Goal: Transaction & Acquisition: Download file/media

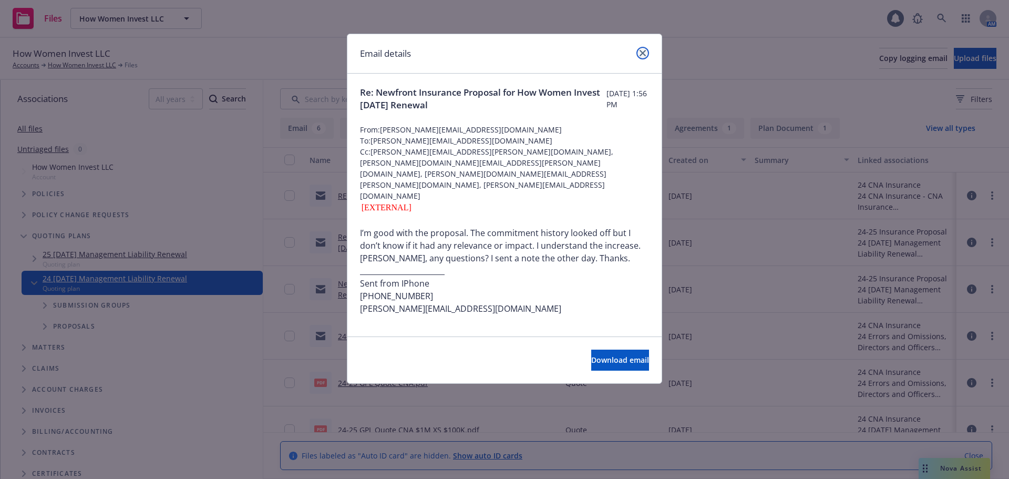
click at [643, 52] on icon "close" at bounding box center [643, 53] width 6 height 6
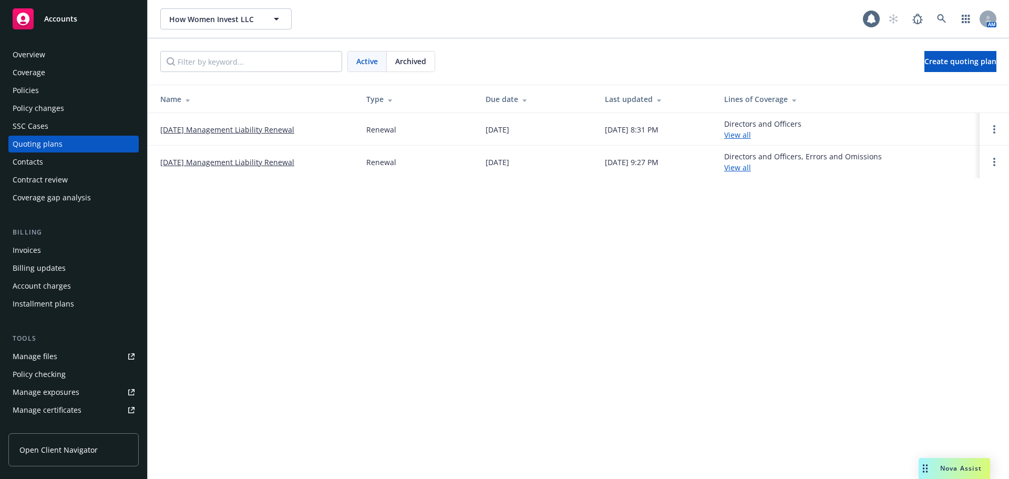
click at [262, 131] on link "[DATE] Management Liability Renewal" at bounding box center [227, 129] width 134 height 11
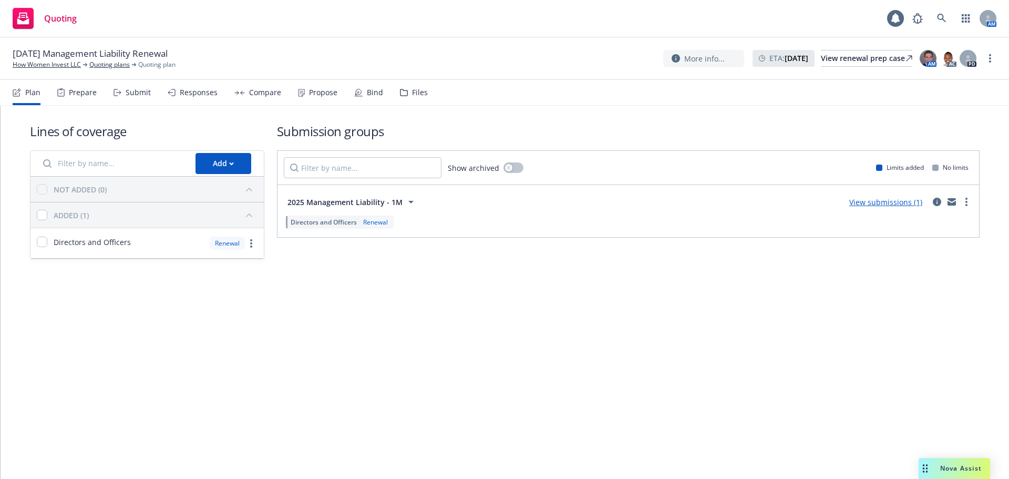
click at [404, 89] on div "Files" at bounding box center [414, 92] width 28 height 25
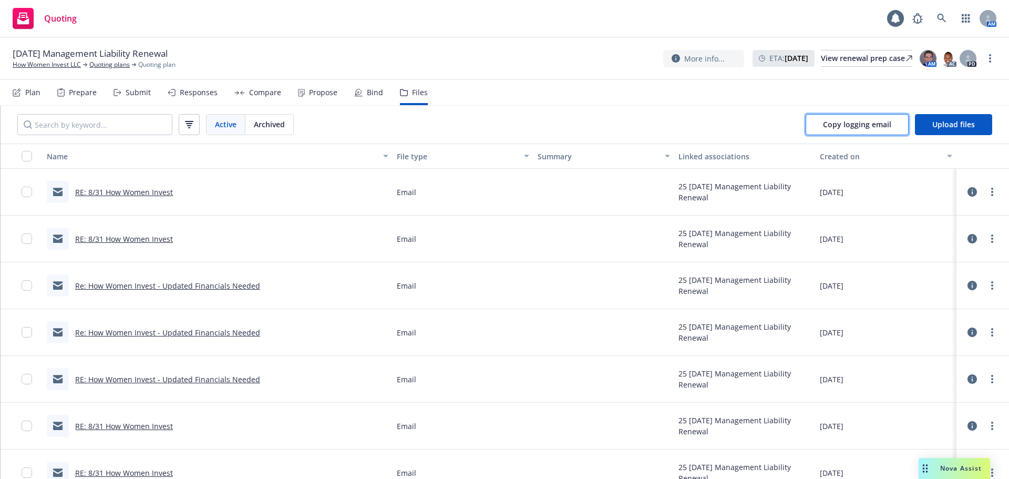
click at [838, 126] on span "Copy logging email" at bounding box center [857, 124] width 68 height 10
click at [147, 93] on div "Submit" at bounding box center [138, 92] width 25 height 8
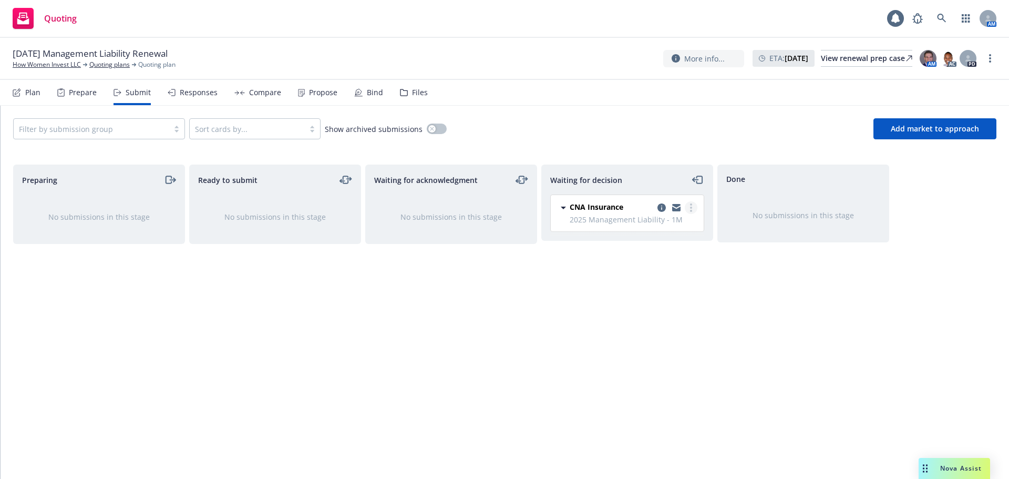
click at [686, 204] on link "more" at bounding box center [691, 207] width 13 height 13
click at [643, 273] on span "Add accepted decision" at bounding box center [644, 271] width 105 height 10
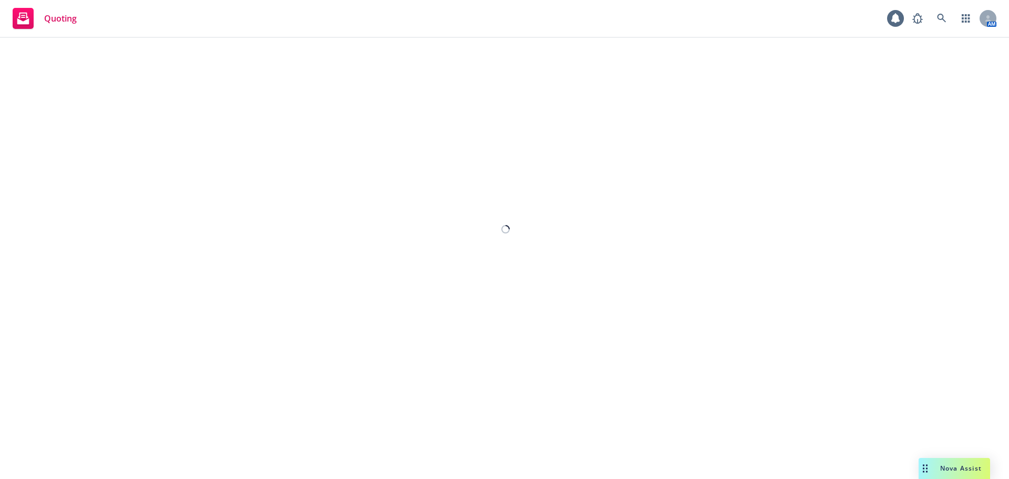
select select "12"
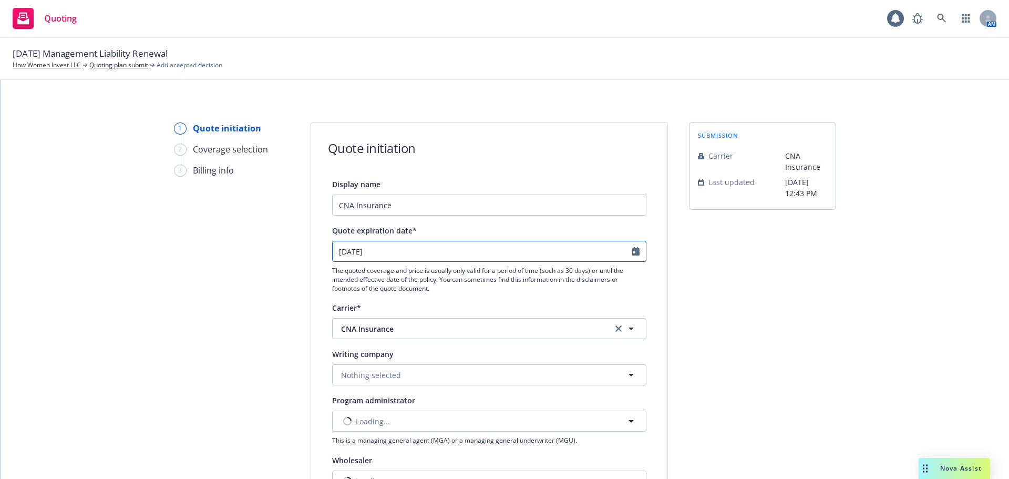
select select "10"
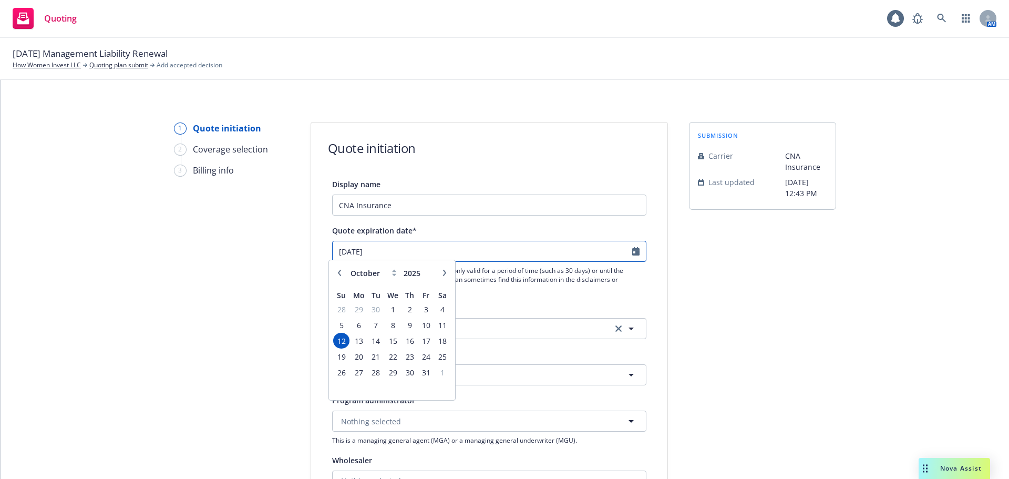
click at [374, 254] on input "10/12/2025" at bounding box center [483, 251] width 300 height 20
click at [393, 345] on span "15" at bounding box center [392, 344] width 15 height 13
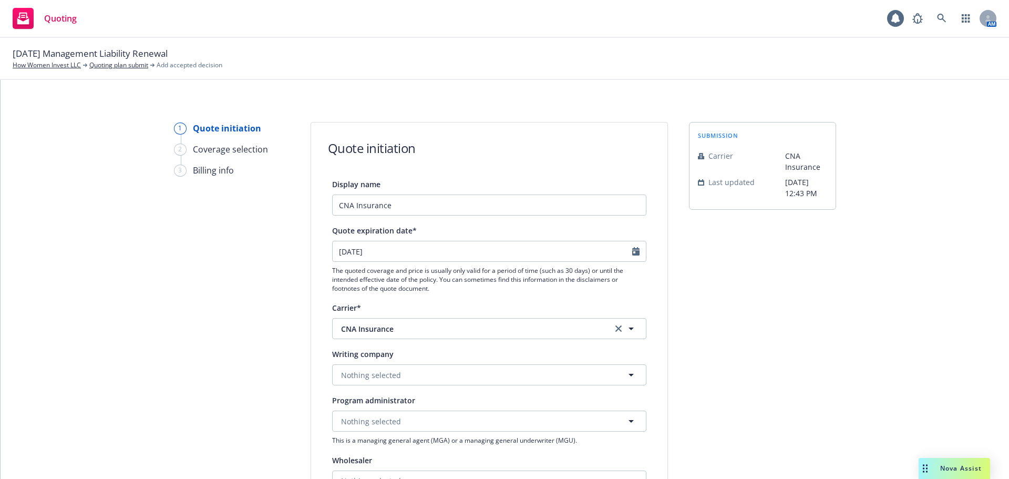
type input "10/15/2025"
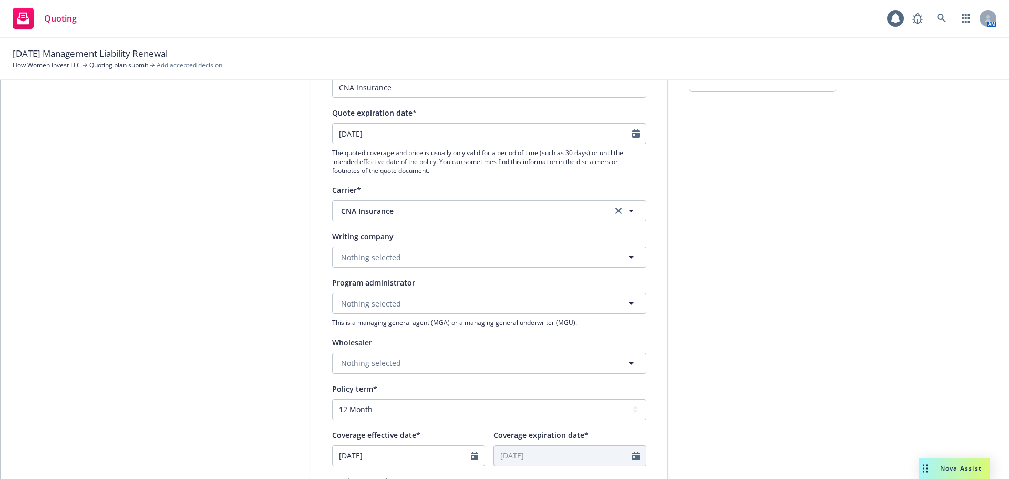
scroll to position [158, 0]
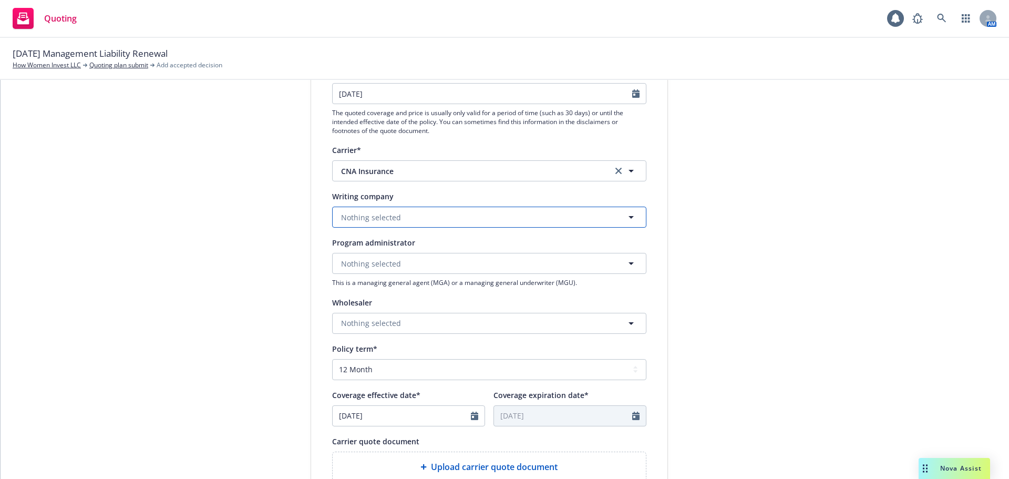
click at [366, 225] on button "Nothing selected" at bounding box center [489, 217] width 314 height 21
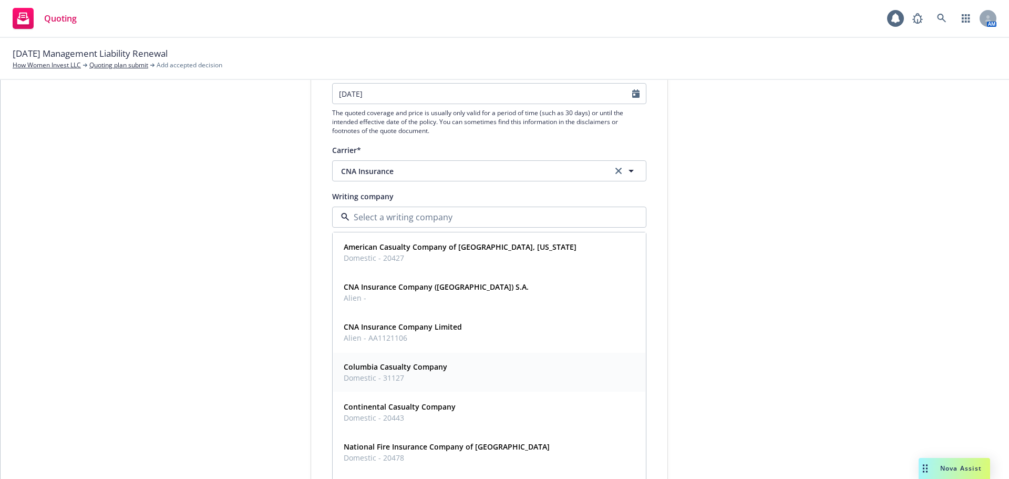
click at [408, 375] on span "Domestic - 31127" at bounding box center [396, 377] width 104 height 11
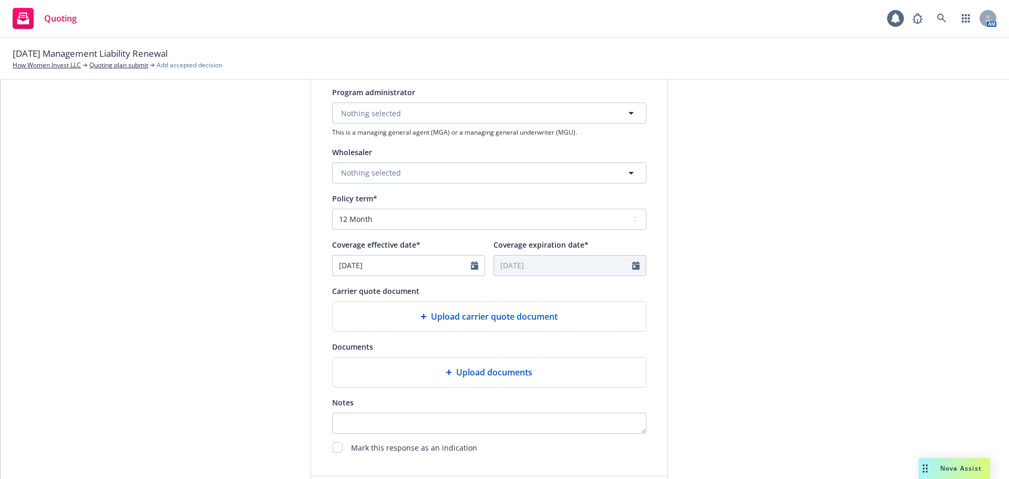
scroll to position [368, 0]
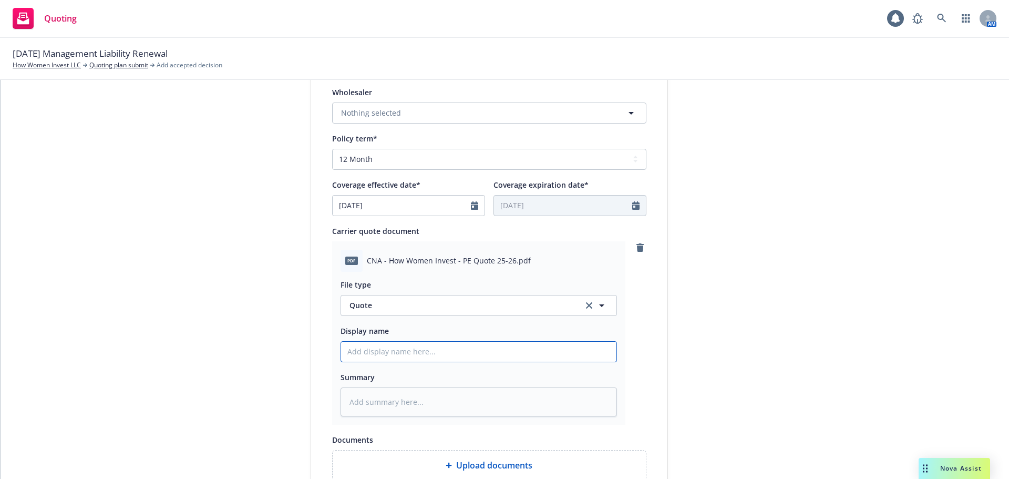
click at [379, 354] on input "Display name" at bounding box center [478, 352] width 275 height 20
type textarea "x"
type input "2"
type textarea "x"
type input "25"
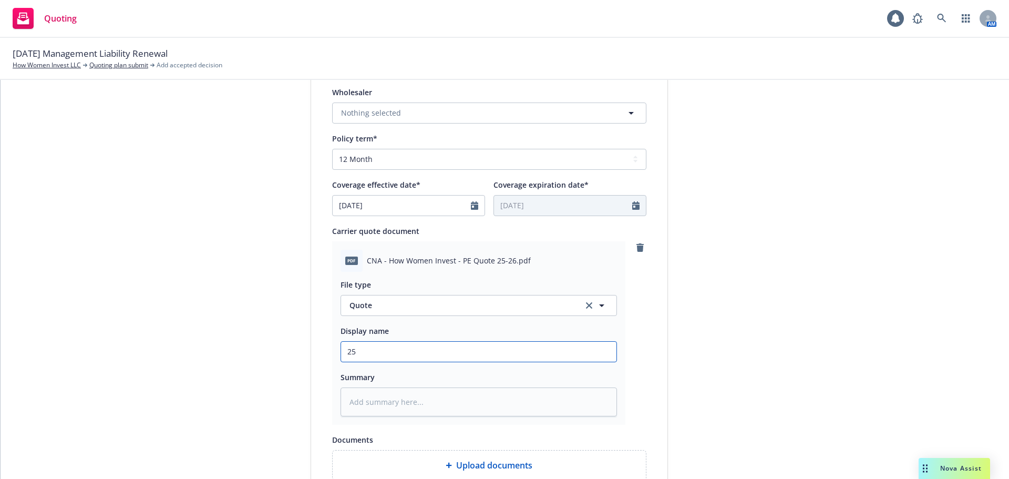
type textarea "x"
type input "25-"
type textarea "x"
type input "25-2"
type textarea "x"
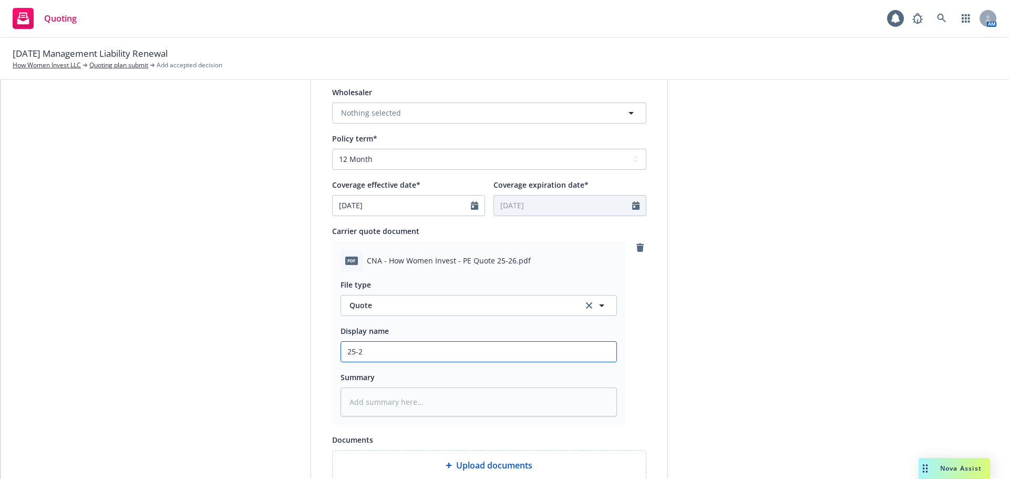
type input "25-26"
type textarea "x"
type input "25-26"
type textarea "x"
type input "25-26 1"
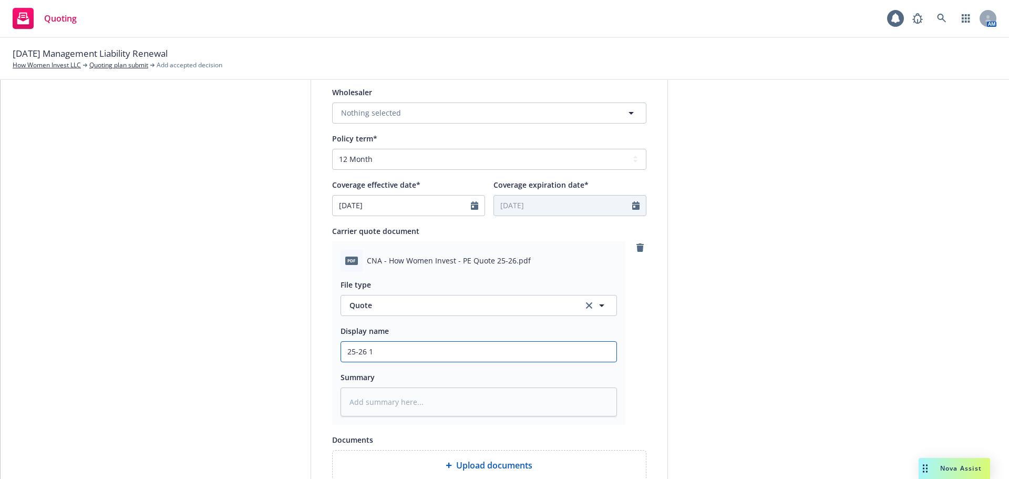
type textarea "x"
type input "25-26 1M"
type textarea "x"
type input "25-26 1M"
type textarea "x"
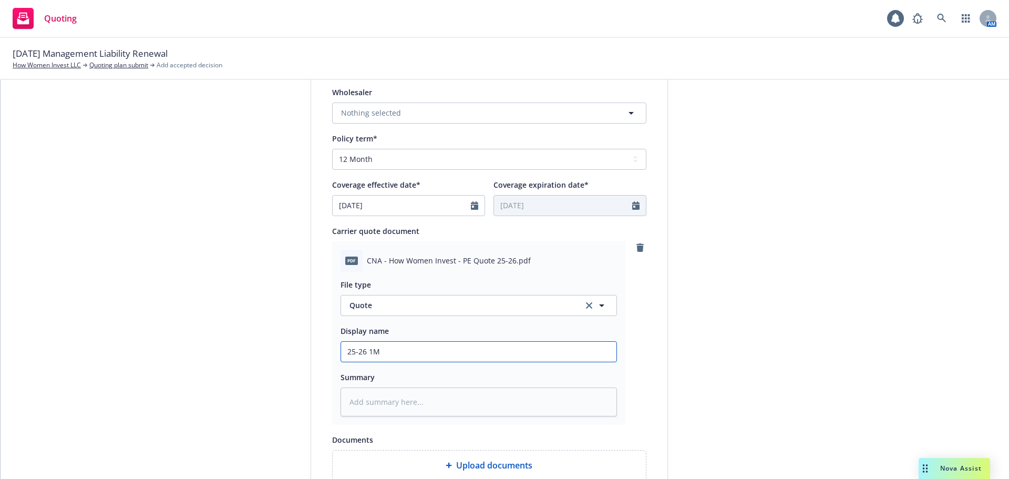
type input "25-26 1M X"
type textarea "x"
type input "25-26 1M XS"
type textarea "x"
type input "25-26 1M XS 1"
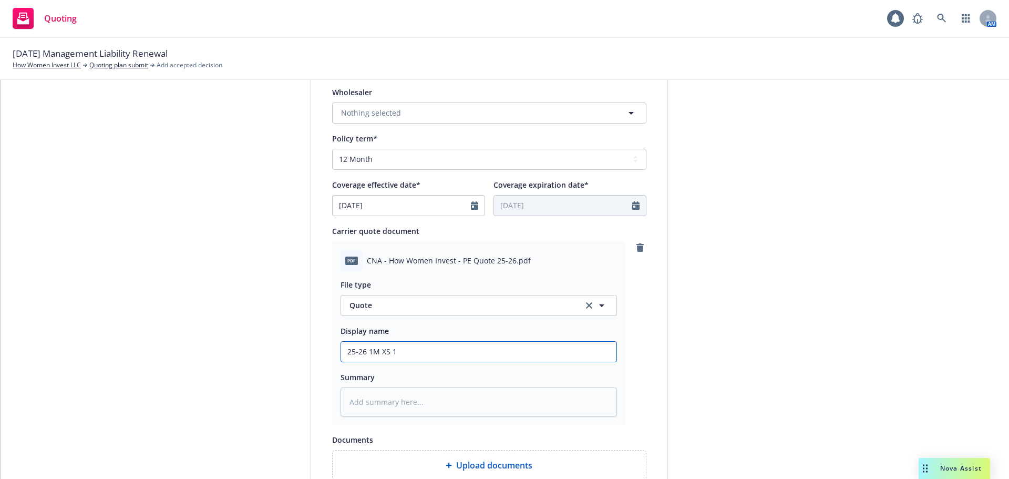
type textarea "x"
type input "25-26 1M XS 10"
type textarea "x"
type input "25-26 1M XS 100"
type textarea "x"
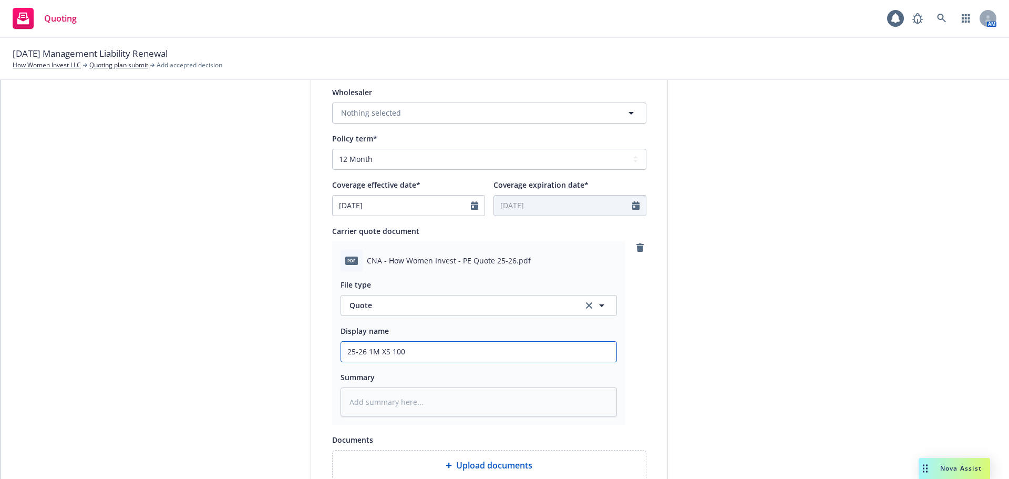
type input "25-26 1M XS 100K"
type textarea "x"
type input "25-26 1M XS 100K"
type textarea "x"
type input "25-26 1M XS 100K M"
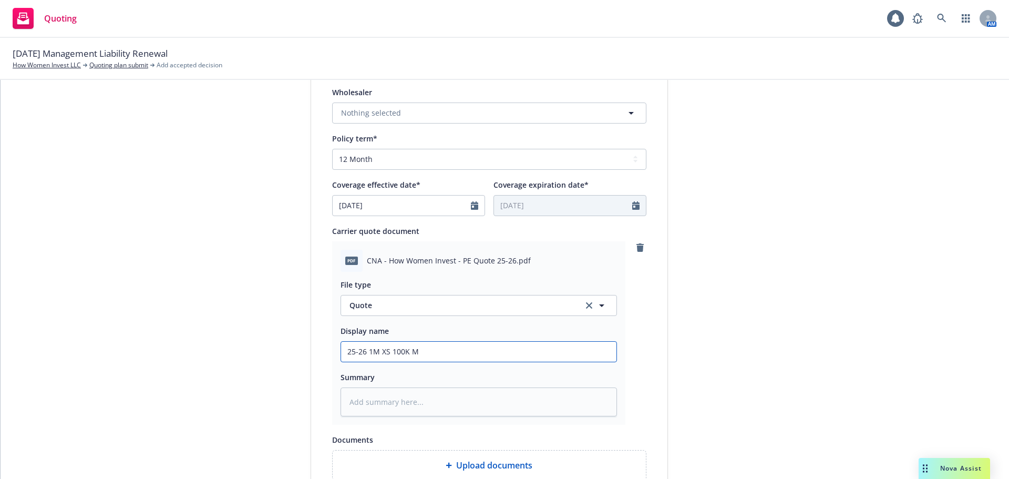
type textarea "x"
type input "25-26 1M XS 100K ML"
type textarea "x"
type input "25-26 1M XS 100K ML"
type textarea "x"
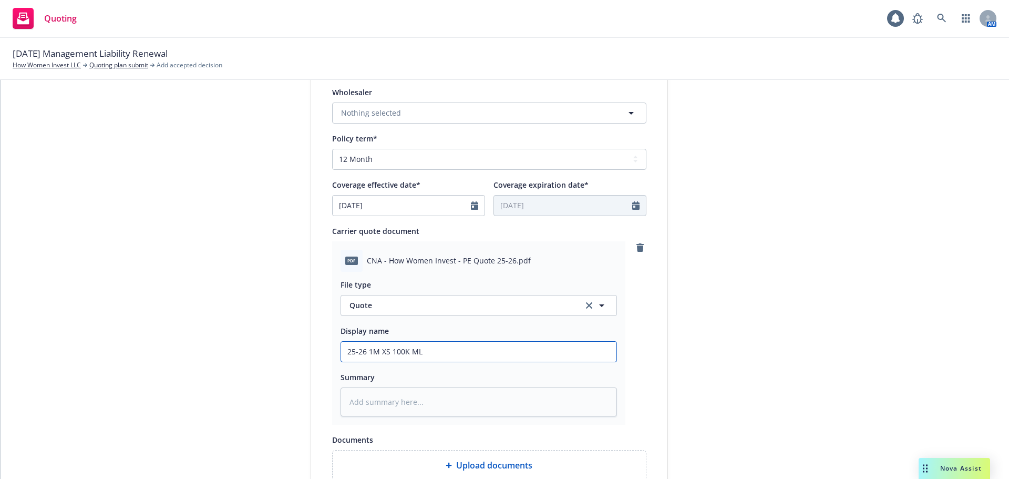
type input "25-26 1M XS 100K ML Q"
type textarea "x"
type input "25-26 1M XS 100K ML Qu"
type textarea "x"
type input "25-26 1M XS 100K ML Quo"
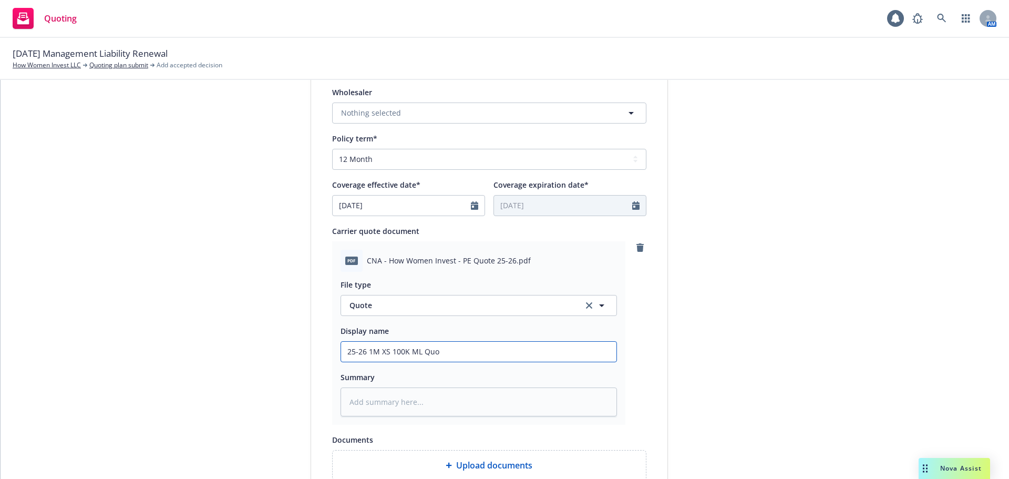
type textarea "x"
type input "25-26 1M XS 100K ML Quot"
type textarea "x"
type input "25-26 1M XS 100K ML Quote"
type textarea "x"
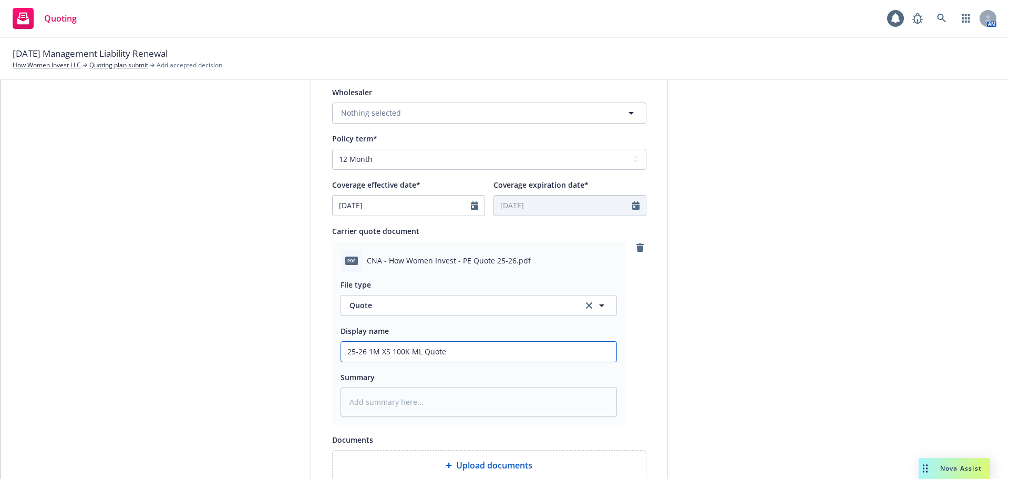
type input "25-26 1M XS 100K ML Quote"
type textarea "x"
type input "25-26 1M XS 100K ML Quote @"
type textarea "x"
type input "25-26 1M XS 100K ML Quote @"
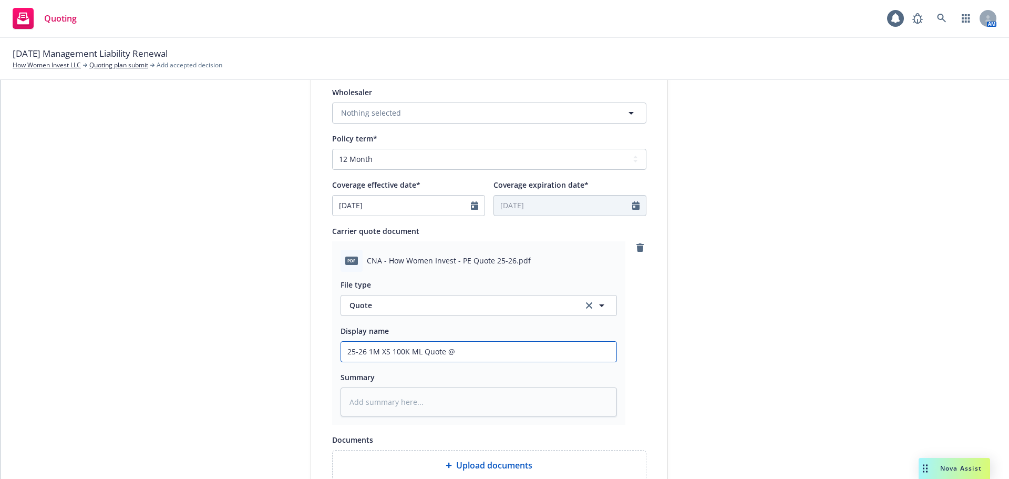
type textarea "x"
type input "25-26 1M XS 100K ML Quote @ $"
type textarea "x"
type input "25-26 1M XS 100K ML Quote @ $1"
type textarea "x"
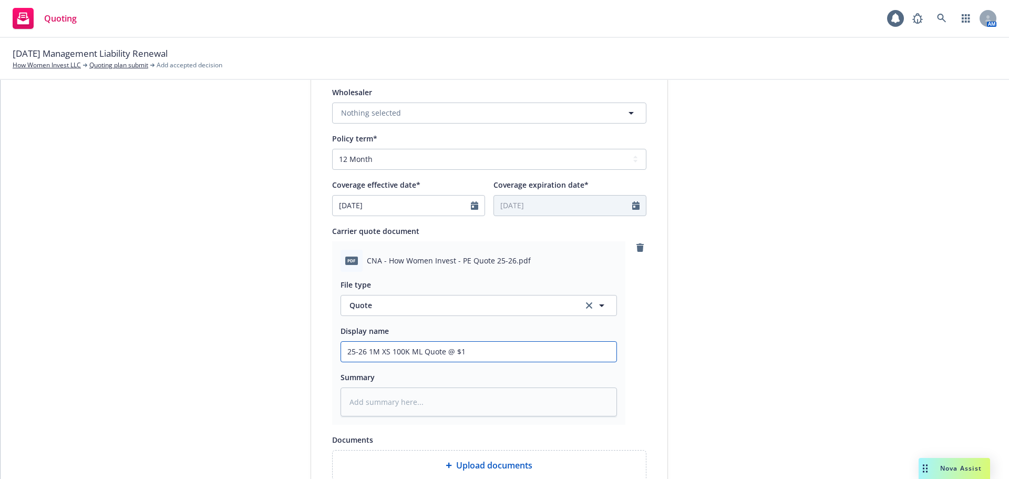
type input "25-26 1M XS 100K ML Quote @ $12"
type textarea "x"
type input "25-26 1M XS 100K ML Quote @ $12,"
type textarea "x"
type input "25-26 1M XS 100K ML Quote @ $12,0"
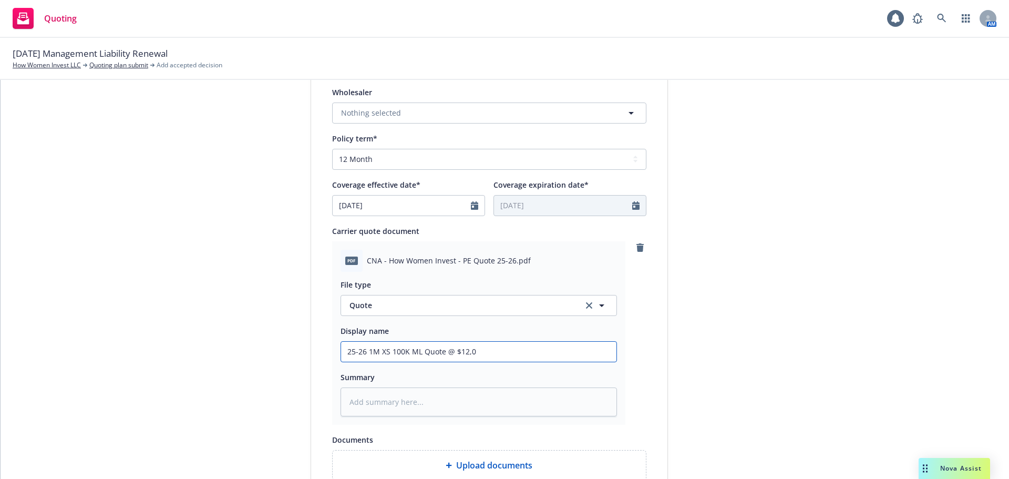
type textarea "x"
type input "25-26 1M XS 100K ML Quote @ $12,00"
type textarea "x"
type input "25-26 1M XS 100K ML Quote @ $12,000"
type textarea "x"
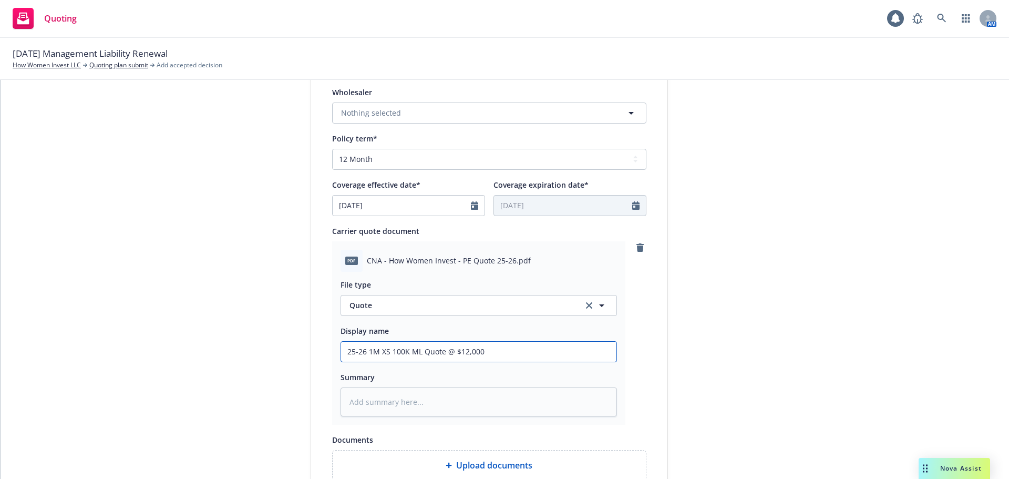
type input "25-26 1M XS 100K ML Quote @ $12,000"
type textarea "x"
type input "25-26 1M XS 100K ML Quote @ $12,000 -"
type textarea "x"
type input "25-26 1M XS 100K ML Quote @ $12,000 -"
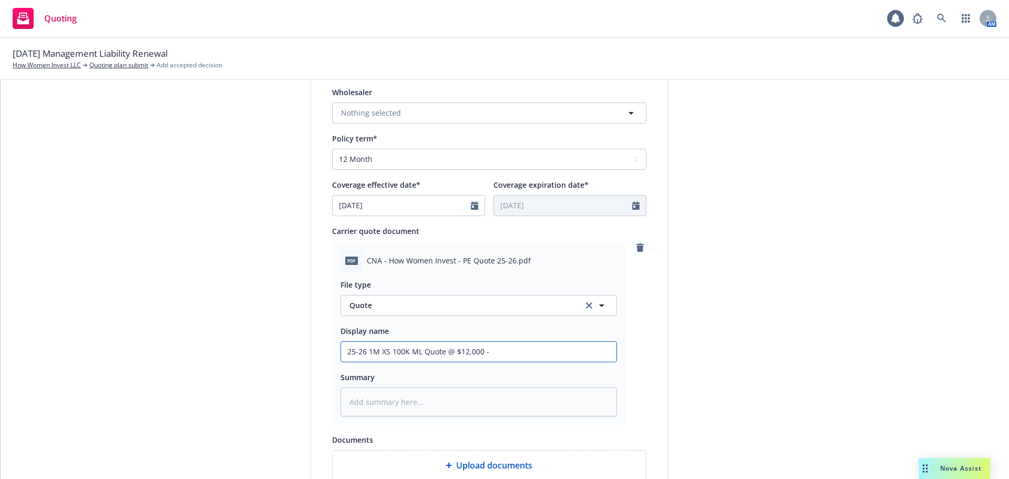
type textarea "x"
type input "25-26 1M XS 100K ML Quote @ $12,000 - CN"
type textarea "x"
paste input "AN"
type input "25-26 1M XS 100K ML Quote @ $12,000 - CAN"
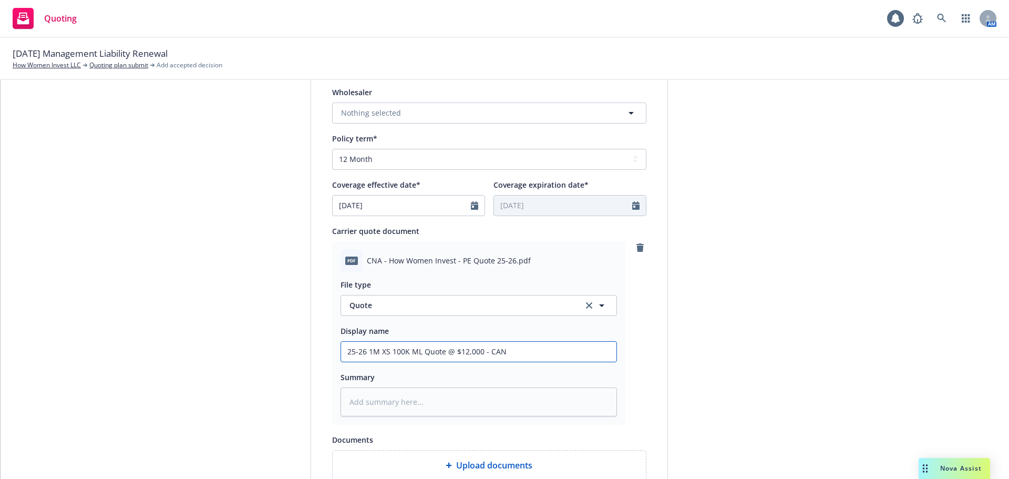
type textarea "x"
type input "25-26 1M XS 100K ML Quote @ $12,000 - CA"
type textarea "x"
type input "25-26 1M XS 100K ML Quote @ $12,000 - C"
type textarea "x"
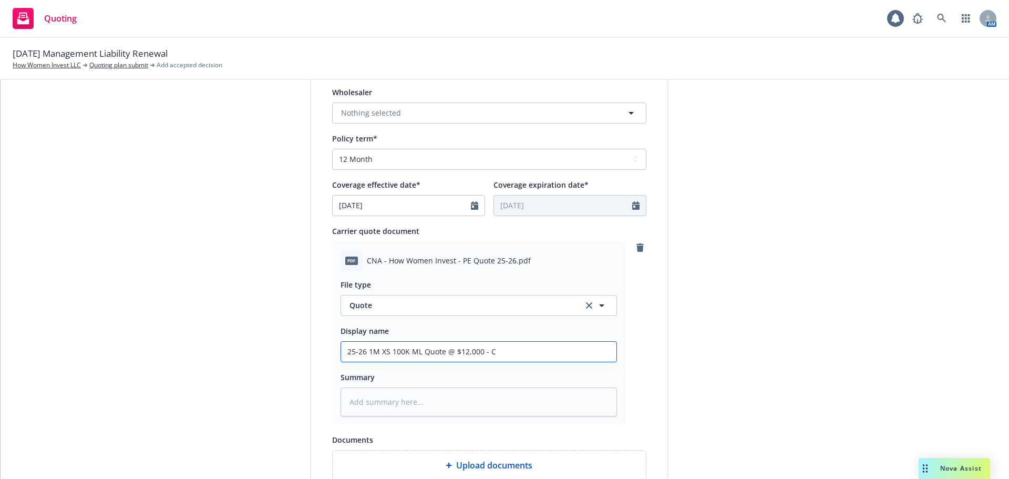
type input "25-26 1M XS 100K ML Quote @ $12,000 - CN"
type textarea "x"
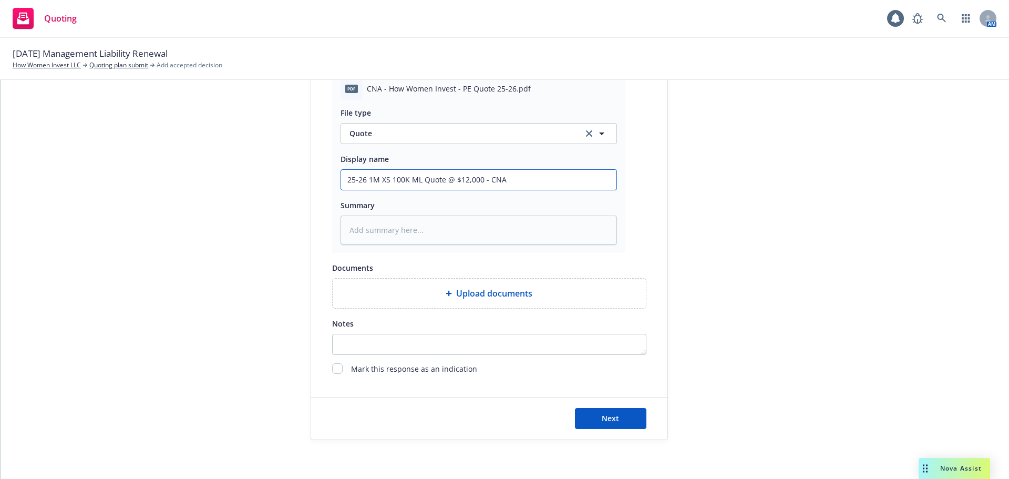
scroll to position [543, 0]
type input "25-26 1M XS 100K ML Quote @ $12,000 - CNA"
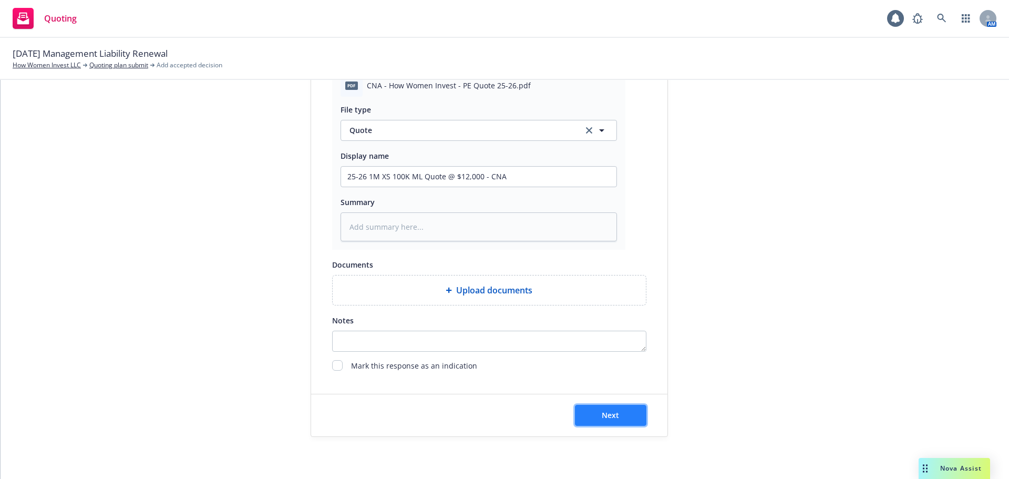
click at [587, 423] on button "Next" at bounding box center [610, 415] width 71 height 21
type textarea "x"
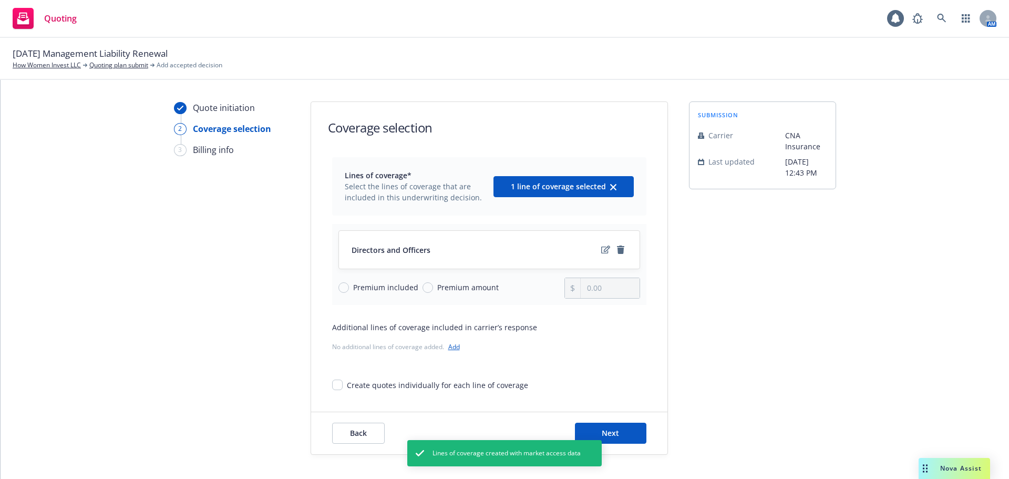
scroll to position [38, 0]
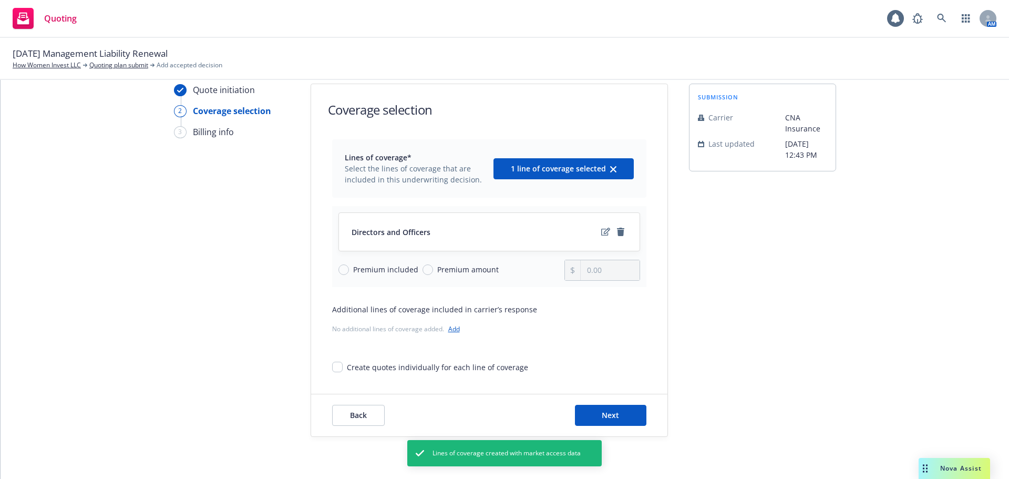
click at [467, 271] on span "Premium amount" at bounding box center [467, 269] width 61 height 11
click at [433, 271] on input "Premium amount" at bounding box center [428, 269] width 11 height 11
radio input "true"
drag, startPoint x: 614, startPoint y: 268, endPoint x: 520, endPoint y: 265, distance: 94.1
click at [520, 265] on div "Premium included Premium amount 0.00" at bounding box center [489, 270] width 302 height 21
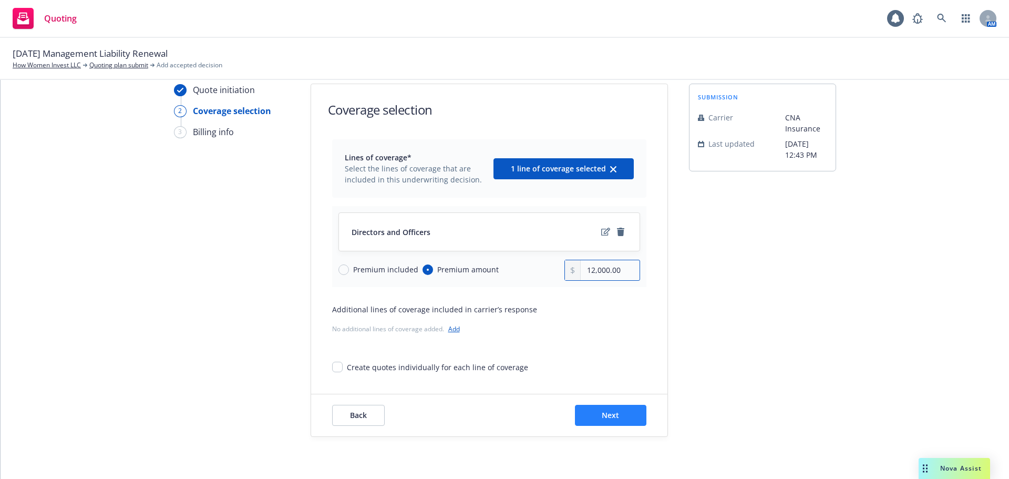
type input "12,000.00"
click at [620, 417] on button "Next" at bounding box center [610, 415] width 71 height 21
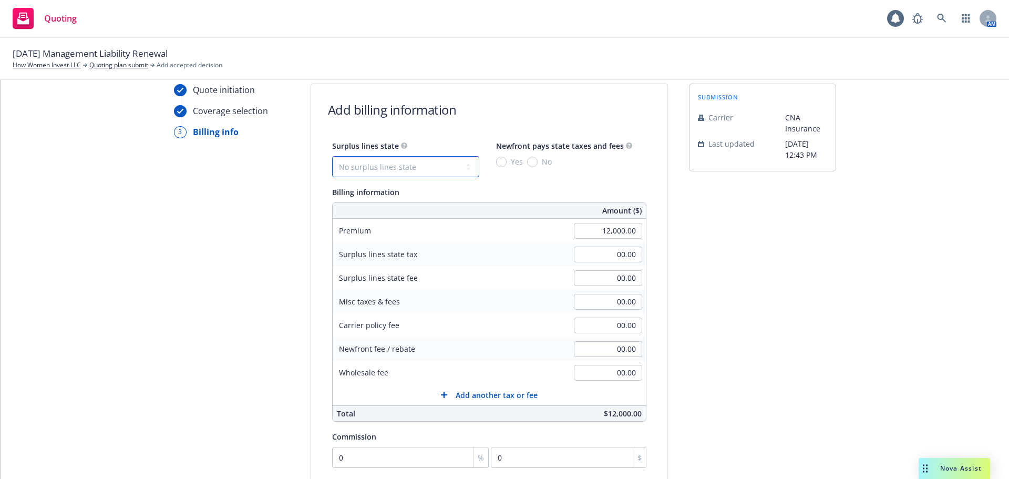
click at [417, 169] on select "No surplus lines state Alaska Alabama Arkansas Arizona California Colorado Conn…" at bounding box center [405, 166] width 147 height 21
select select "CA"
click at [332, 156] on select "No surplus lines state Alaska Alabama Arkansas Arizona California Colorado Conn…" at bounding box center [405, 166] width 147 height 21
type input "360.00"
type input "21.60"
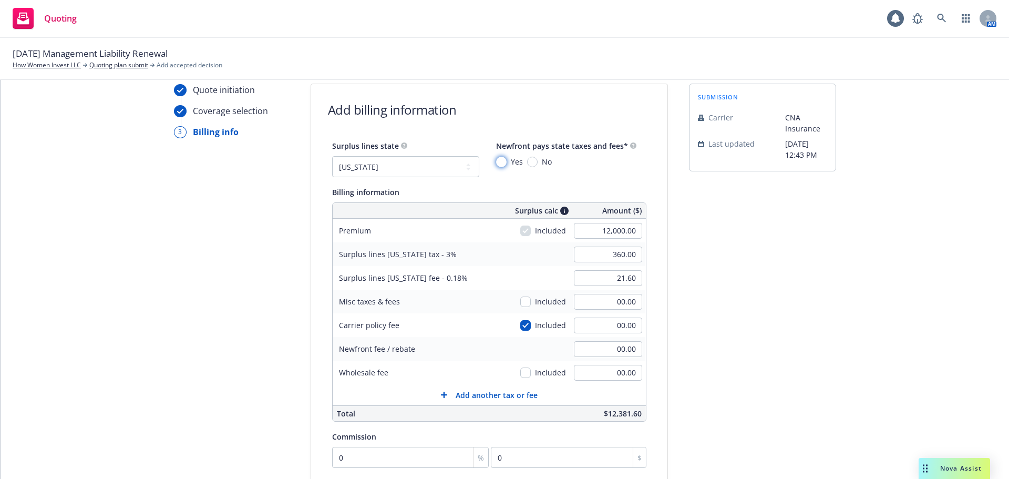
click at [497, 165] on input "Yes" at bounding box center [501, 162] width 11 height 11
radio input "true"
click at [520, 327] on input "checkbox" at bounding box center [525, 325] width 11 height 11
checkbox input "false"
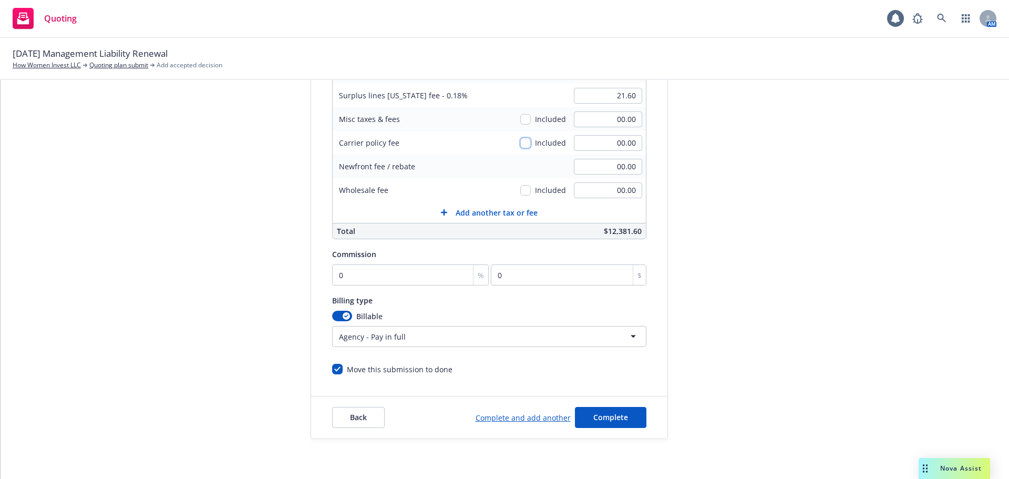
scroll to position [223, 0]
click at [361, 277] on input "0" at bounding box center [410, 272] width 157 height 21
type input "1"
type input "120"
type input "15"
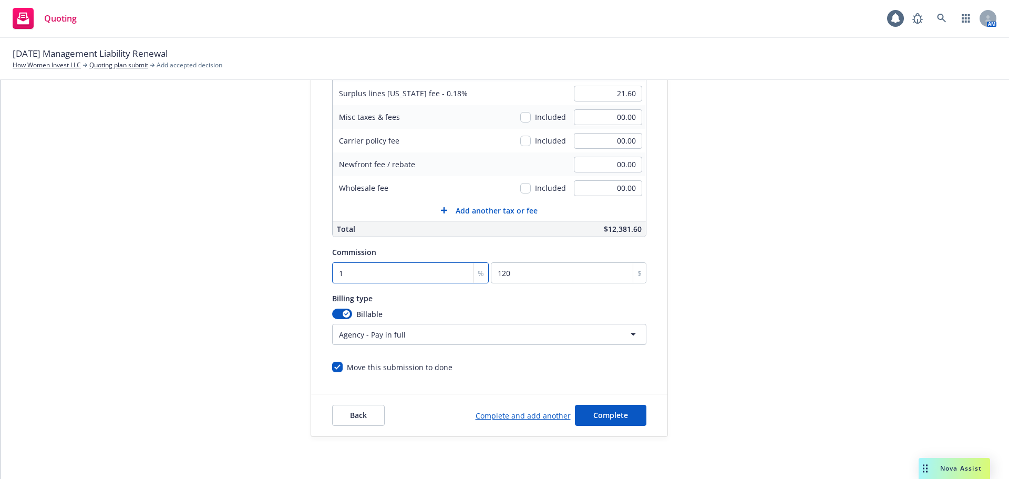
type input "1800"
type input "1"
type input "120"
type input "0"
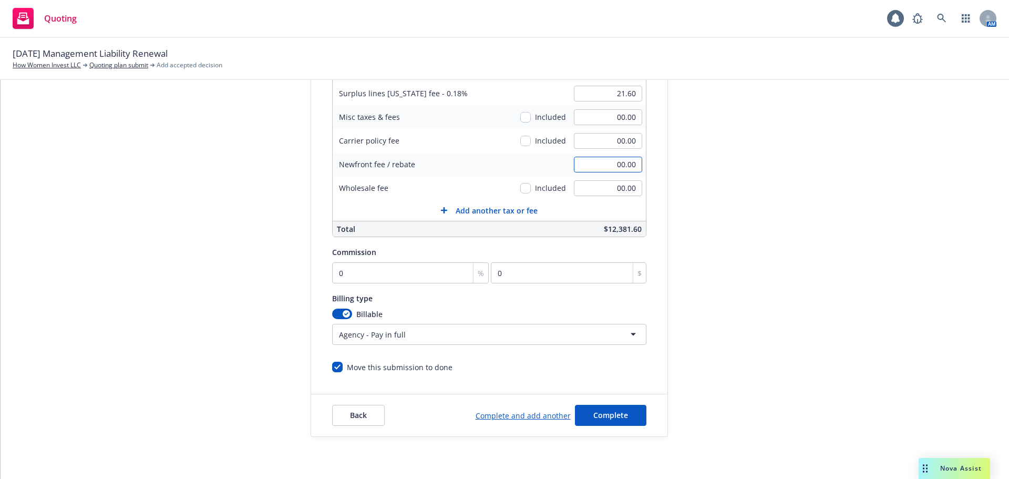
click at [599, 164] on input "00.00" at bounding box center [608, 165] width 68 height 16
click at [599, 164] on input "1800" at bounding box center [608, 165] width 68 height 16
type input "-1800"
click button "Complete" at bounding box center [610, 415] width 71 height 21
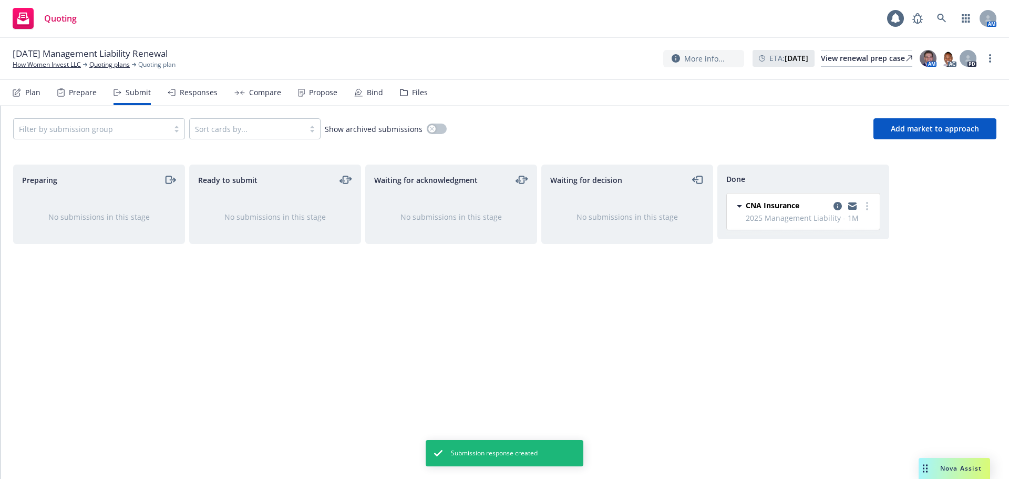
click at [199, 98] on div "Responses" at bounding box center [193, 92] width 50 height 25
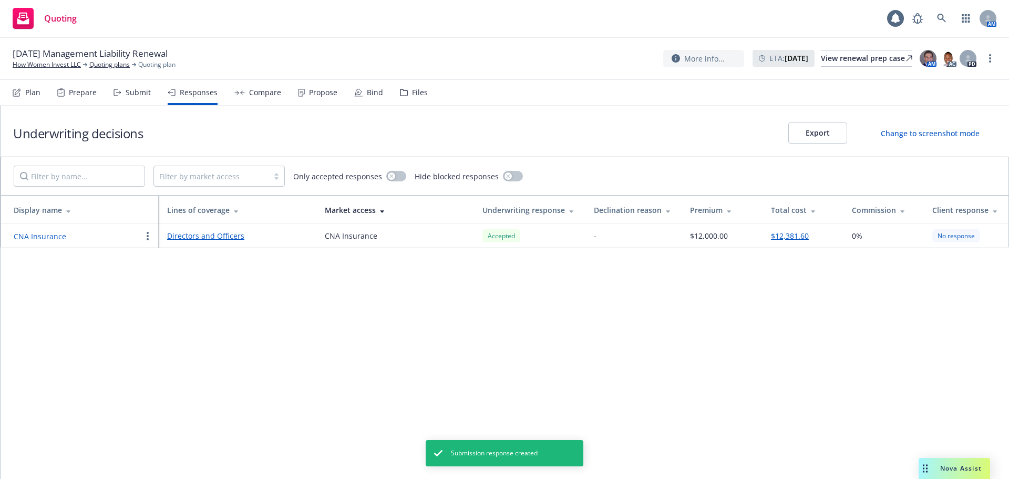
click at [792, 237] on button "$12,381.60" at bounding box center [790, 235] width 38 height 11
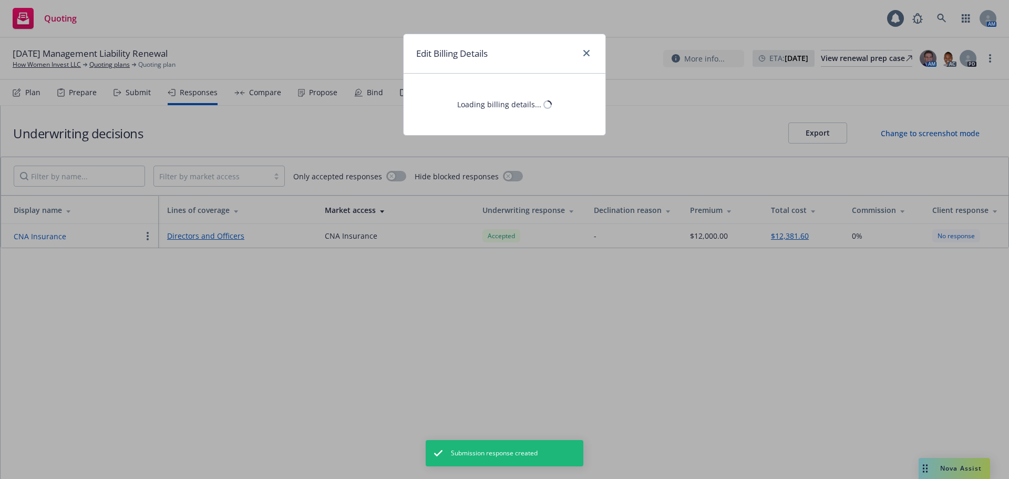
select select "CA"
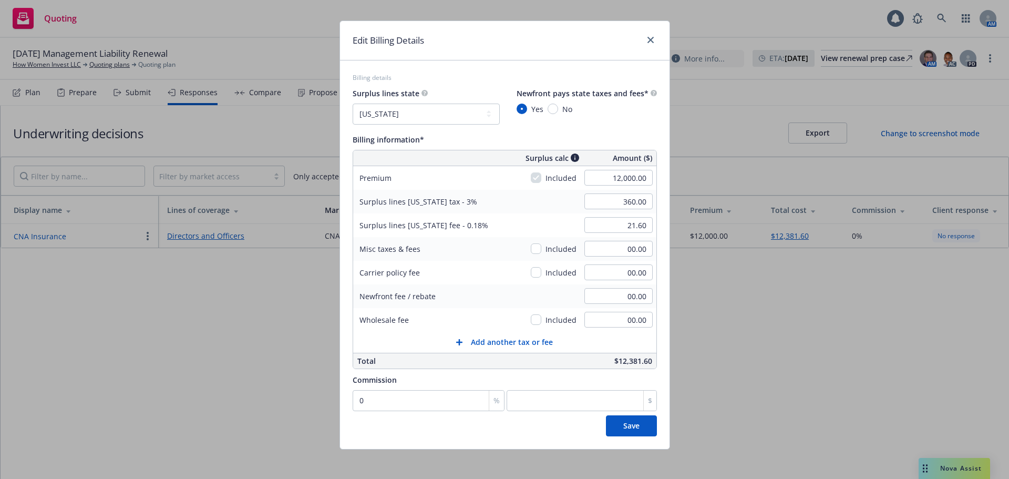
scroll to position [17, 0]
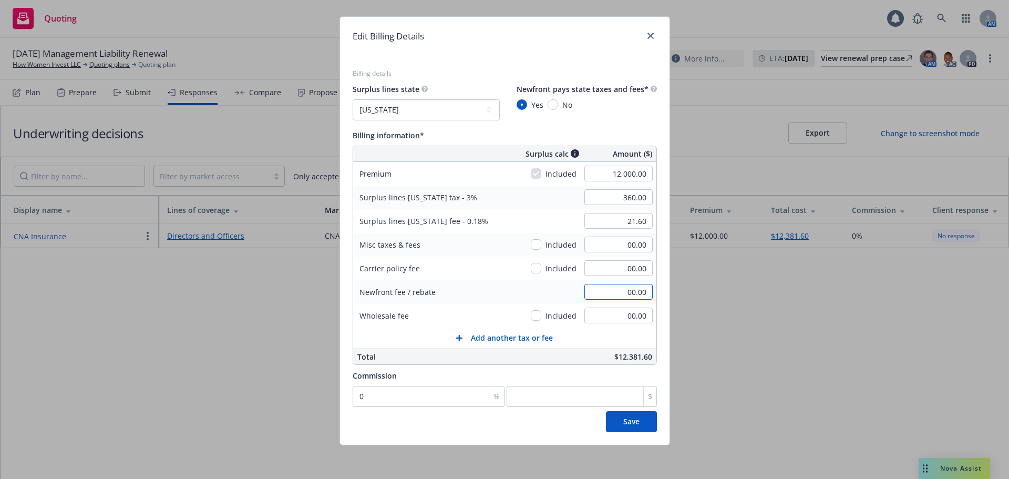
click at [597, 290] on input "00.00" at bounding box center [618, 292] width 68 height 16
type input "-1,800.00"
click at [540, 293] on div "Newfront fee / rebate -1,800.00" at bounding box center [504, 292] width 303 height 24
click at [632, 424] on span "Save" at bounding box center [631, 421] width 16 height 10
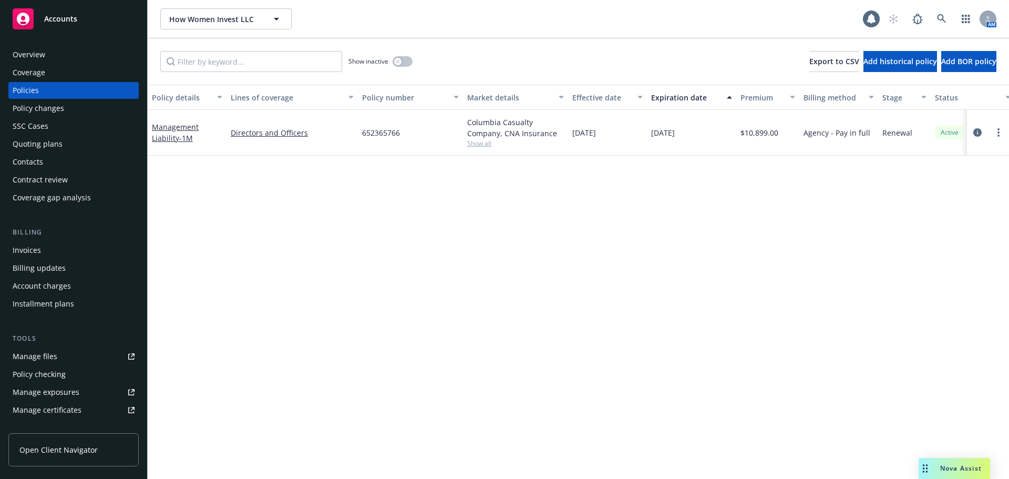
click at [54, 18] on span "Accounts" at bounding box center [60, 19] width 33 height 8
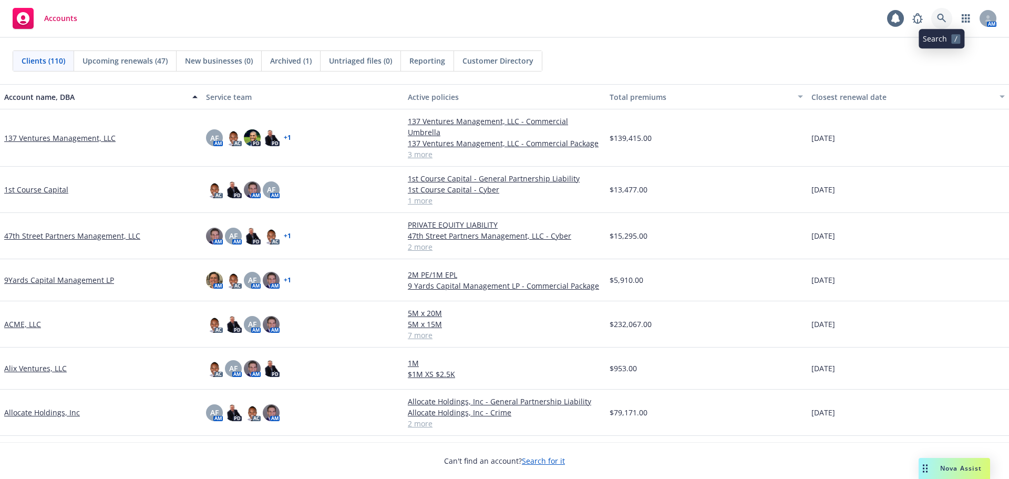
click at [943, 18] on icon at bounding box center [941, 18] width 9 height 9
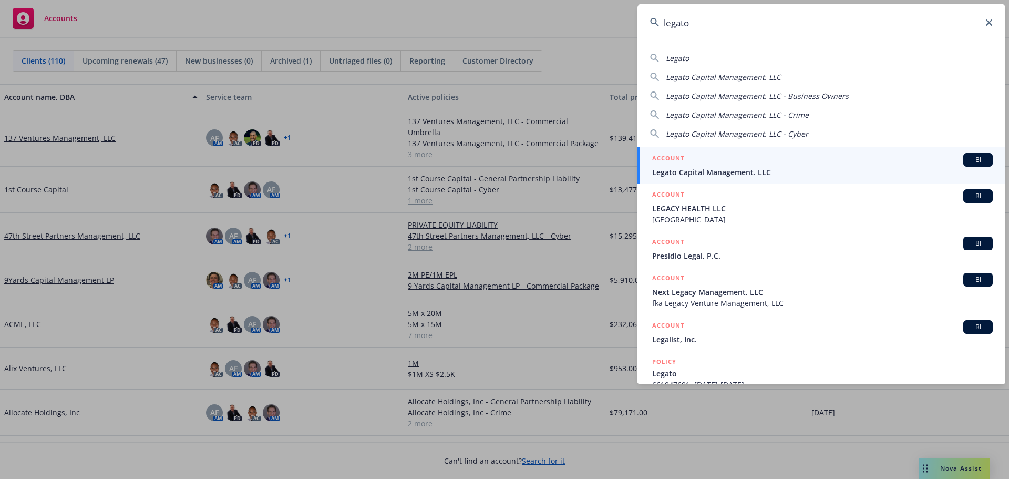
type input "legato"
click at [710, 164] on div "ACCOUNT BI" at bounding box center [822, 160] width 341 height 14
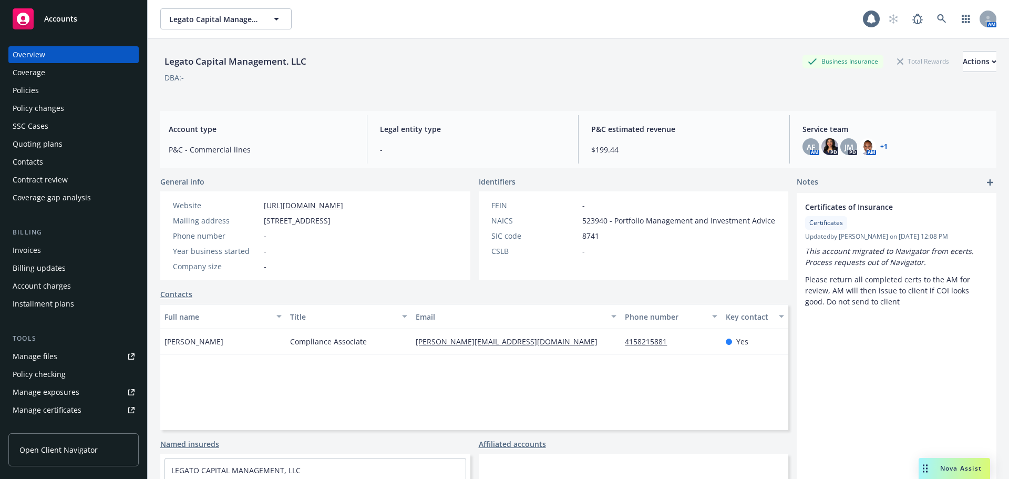
click at [49, 108] on div "Policy changes" at bounding box center [39, 108] width 52 height 17
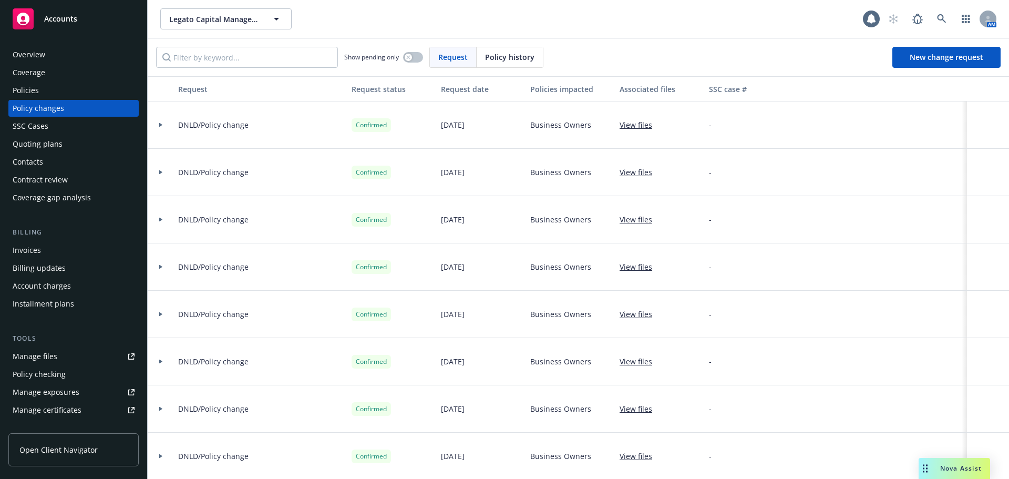
click at [56, 143] on div "Quoting plans" at bounding box center [38, 144] width 50 height 17
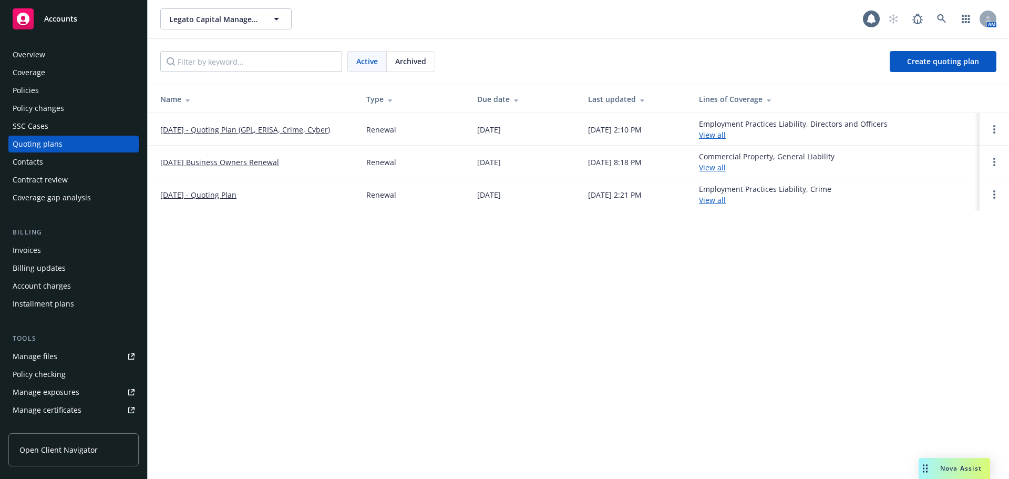
click at [207, 129] on link "09/01/25 - Quoting Plan (GPL, ERISA, Crime, Cyber)" at bounding box center [245, 129] width 170 height 11
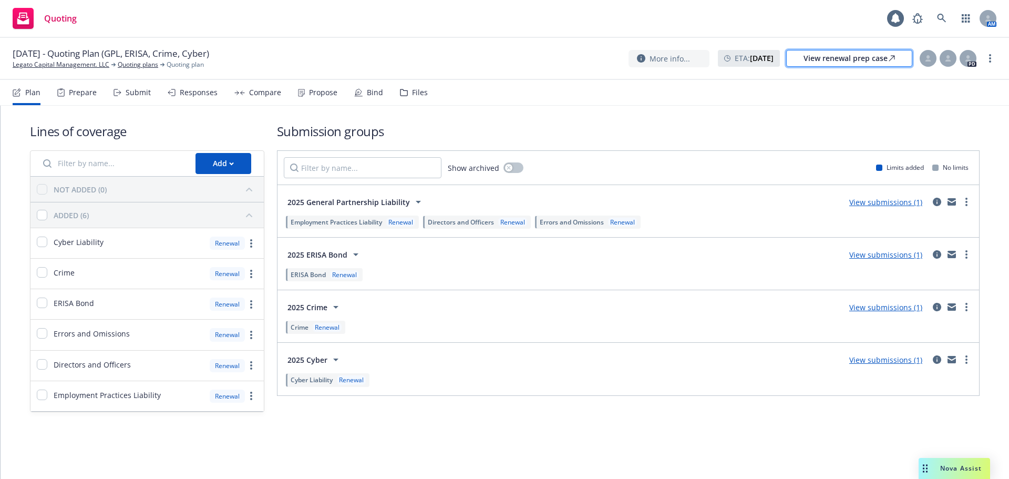
click at [817, 58] on div "View renewal prep case" at bounding box center [849, 58] width 91 height 16
click at [50, 65] on link "Legato Capital Management. LLC" at bounding box center [61, 64] width 97 height 9
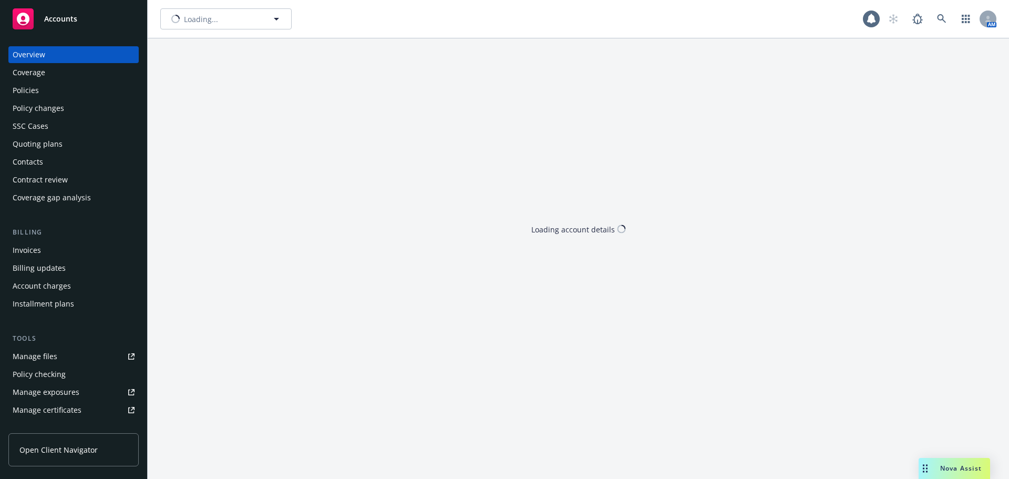
click at [68, 15] on span "Accounts" at bounding box center [60, 19] width 33 height 8
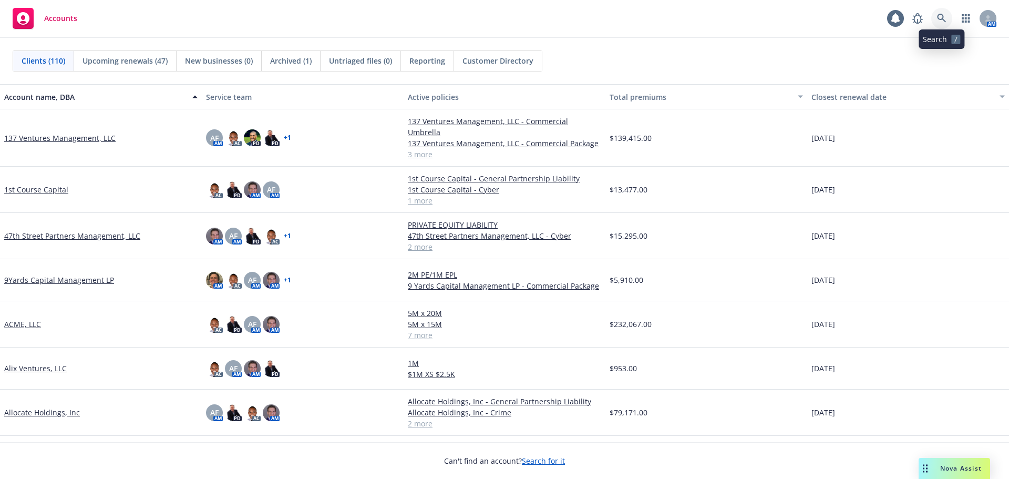
click at [944, 20] on icon at bounding box center [941, 18] width 9 height 9
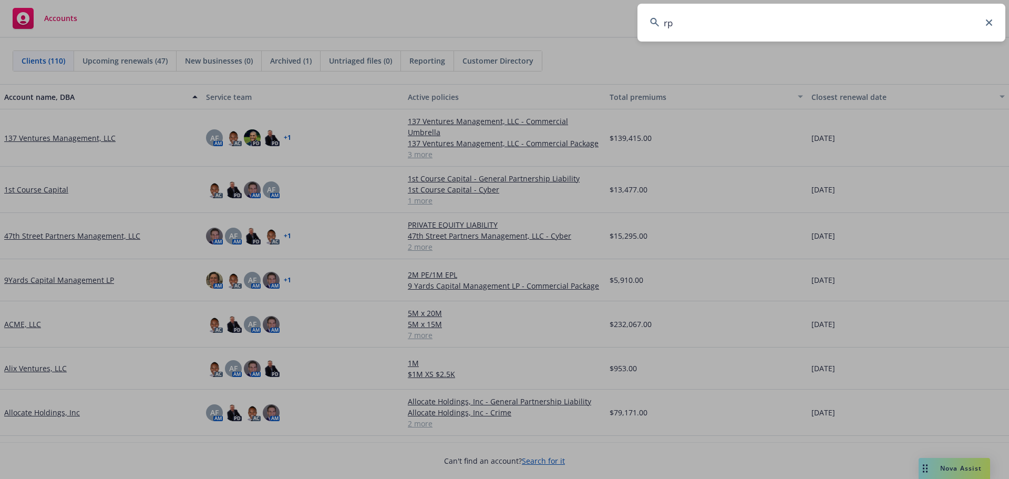
type input "rps"
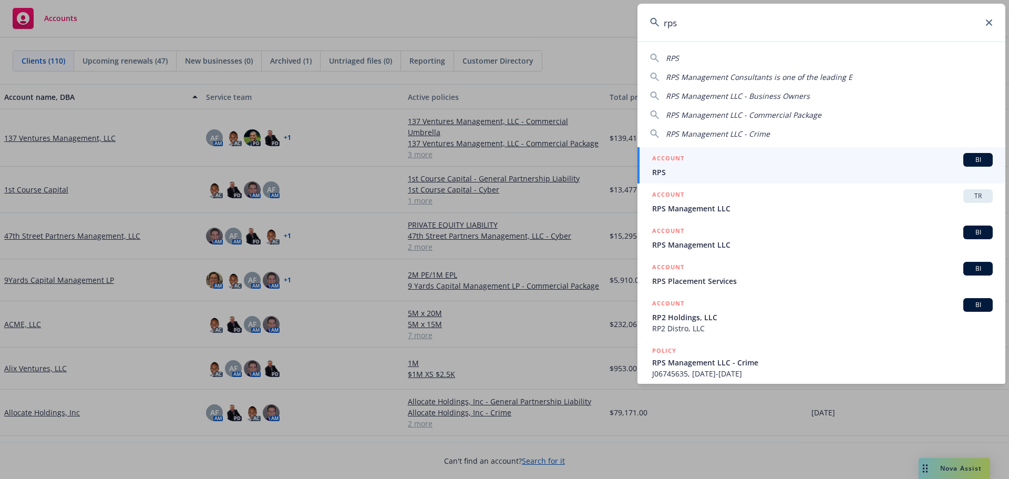
click at [725, 148] on link "ACCOUNT BI RPS" at bounding box center [822, 165] width 368 height 36
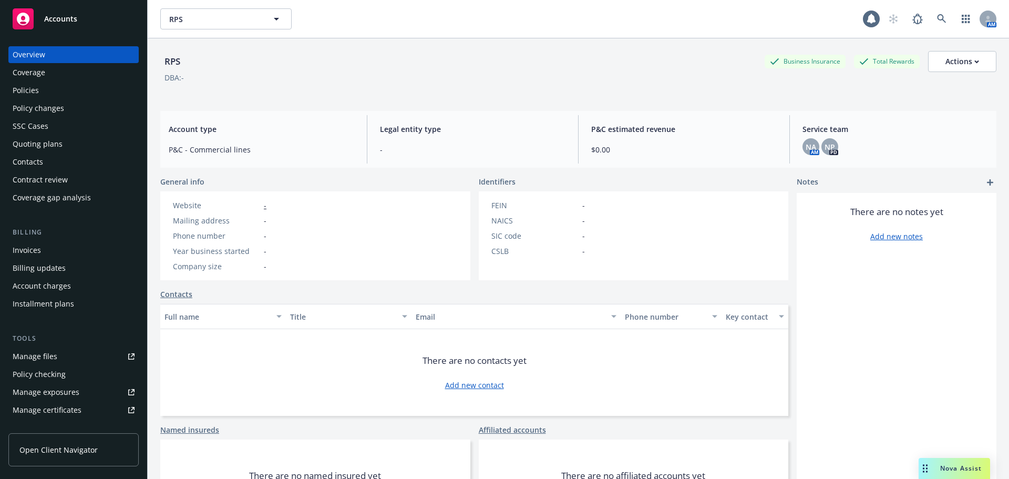
click at [56, 126] on div "SSC Cases" at bounding box center [74, 126] width 122 height 17
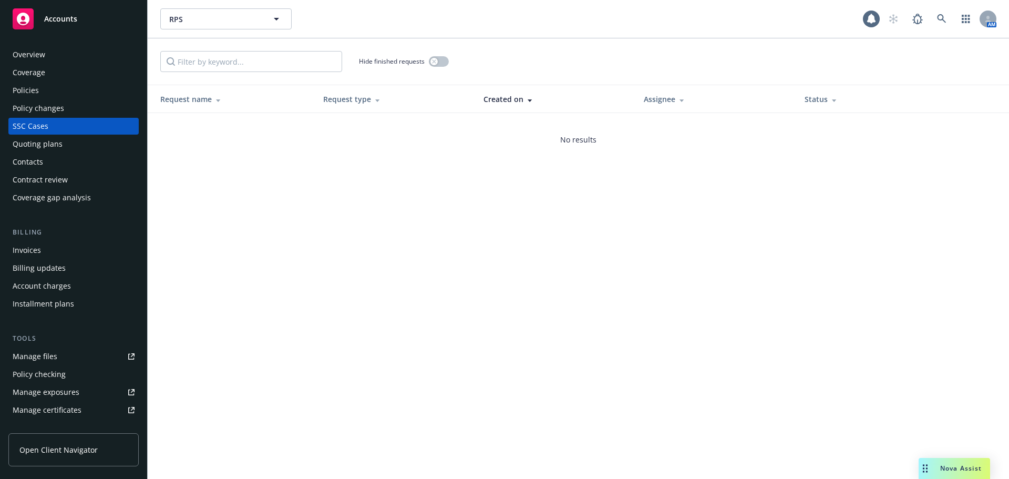
click at [40, 89] on div "Policies" at bounding box center [74, 90] width 122 height 17
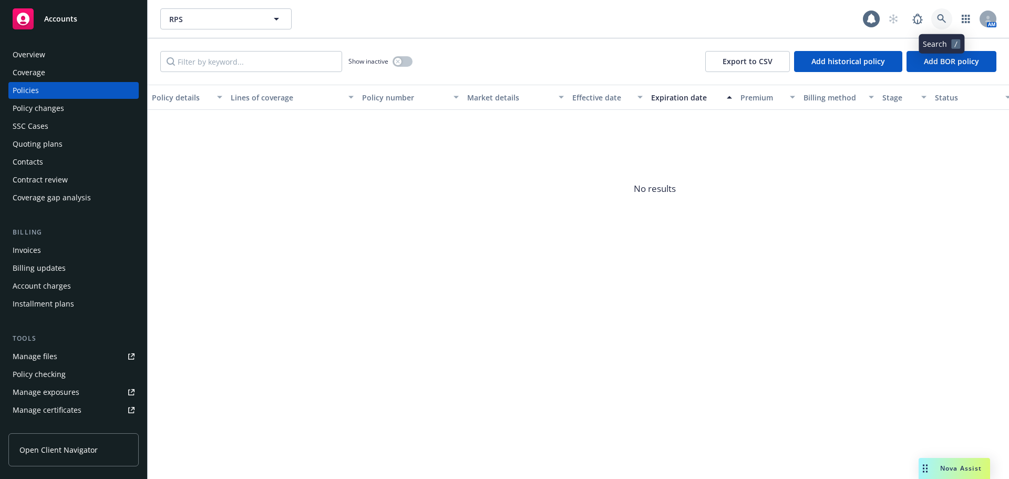
click at [943, 15] on icon at bounding box center [941, 18] width 9 height 9
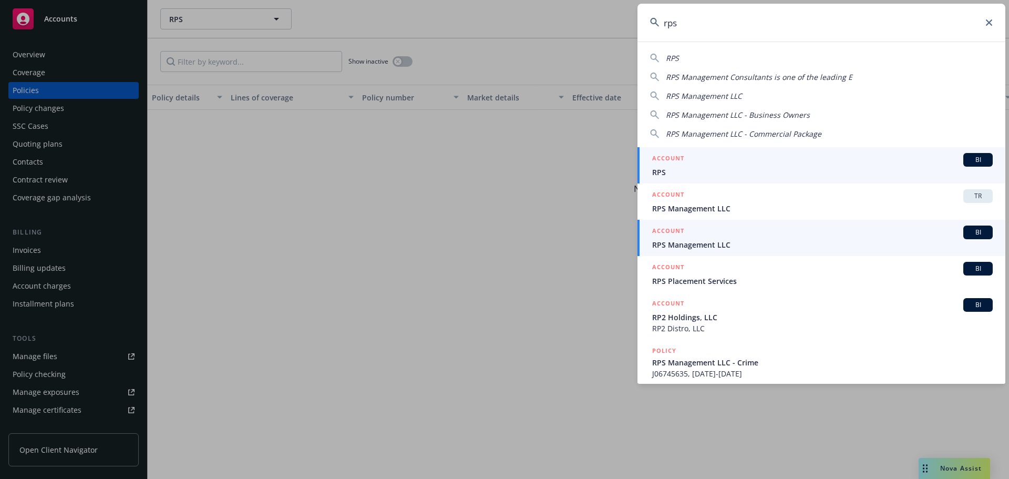
type input "rps"
click at [689, 238] on div "ACCOUNT BI" at bounding box center [822, 232] width 341 height 14
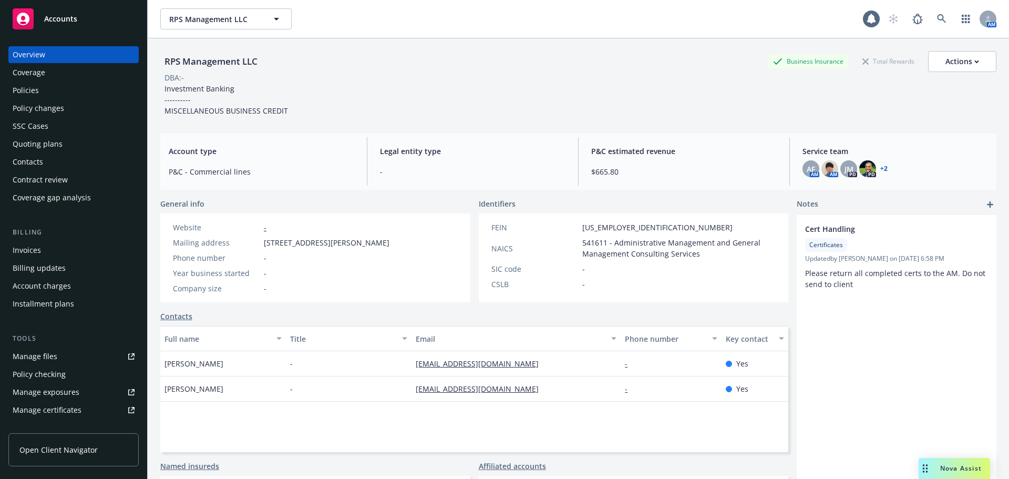
click at [28, 116] on div "Policy changes" at bounding box center [39, 108] width 52 height 17
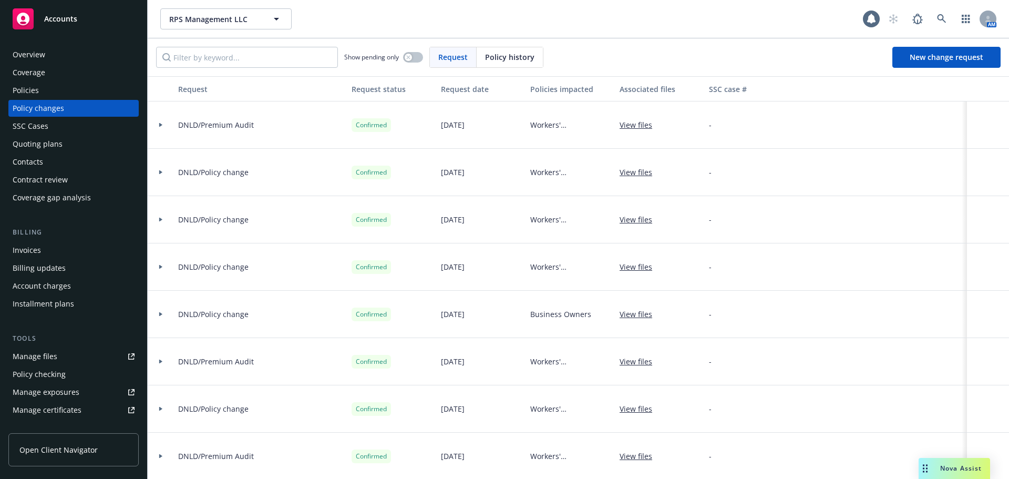
click at [26, 126] on div "SSC Cases" at bounding box center [31, 126] width 36 height 17
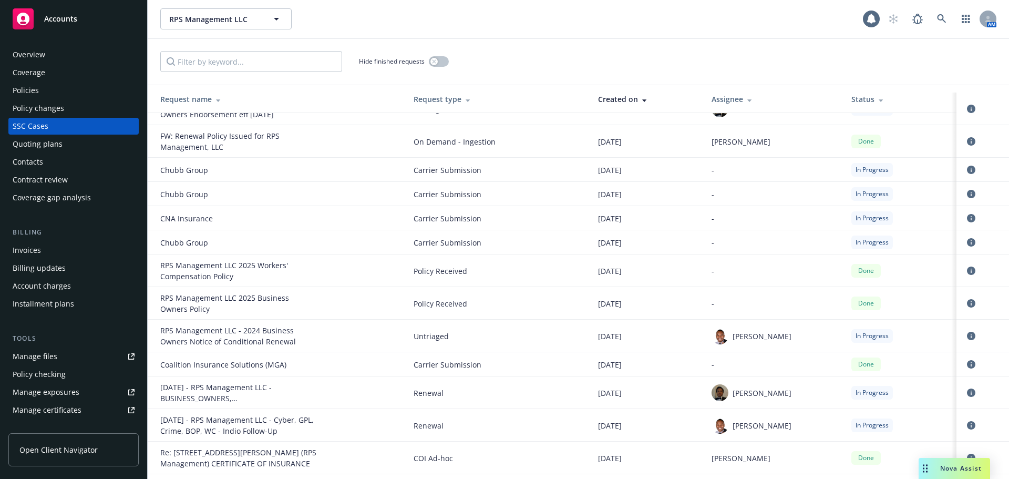
scroll to position [53, 0]
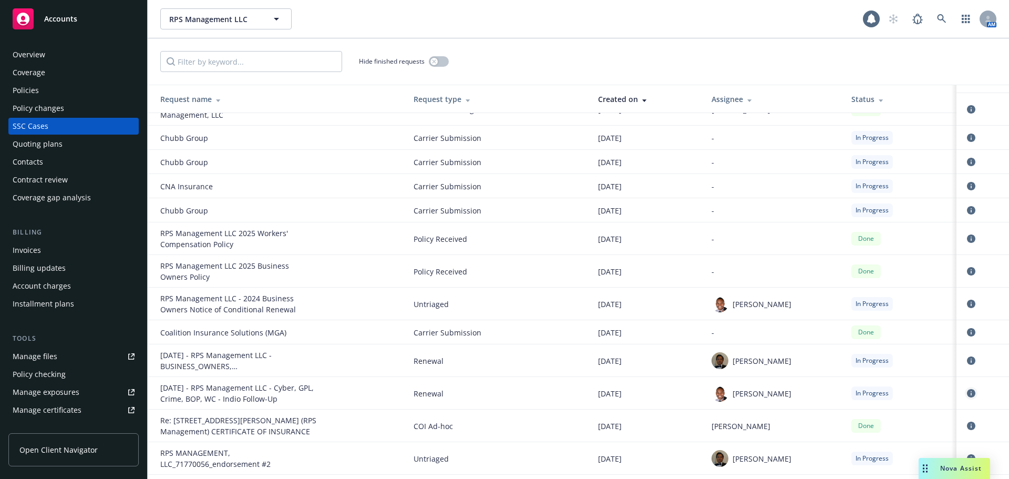
click at [967, 394] on icon "circleInformation" at bounding box center [971, 393] width 8 height 8
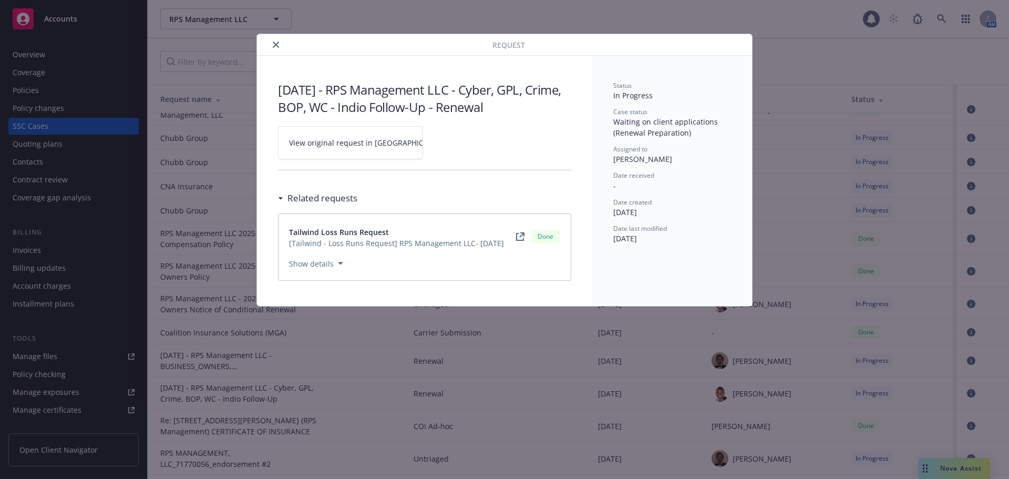
click at [355, 139] on span "View original request in SSC" at bounding box center [368, 142] width 159 height 11
click at [273, 45] on icon "close" at bounding box center [276, 45] width 6 height 6
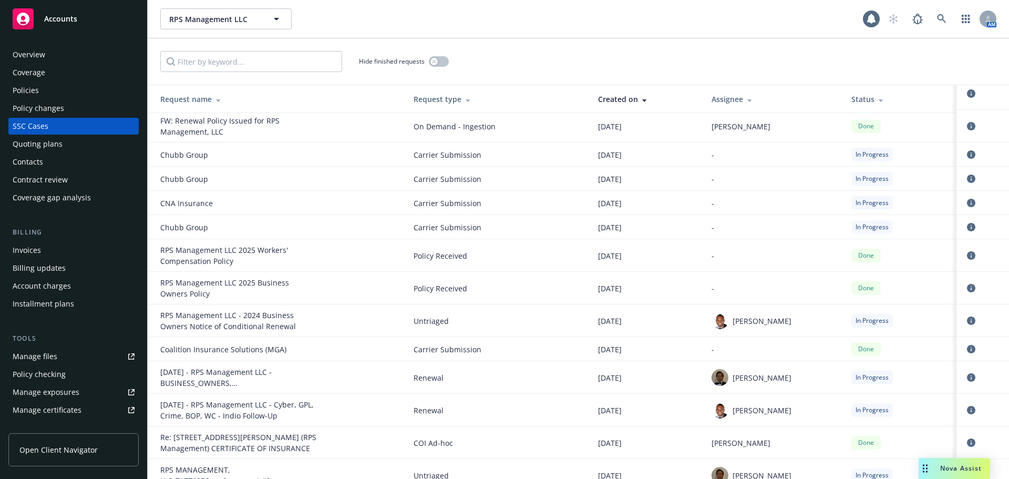
scroll to position [53, 0]
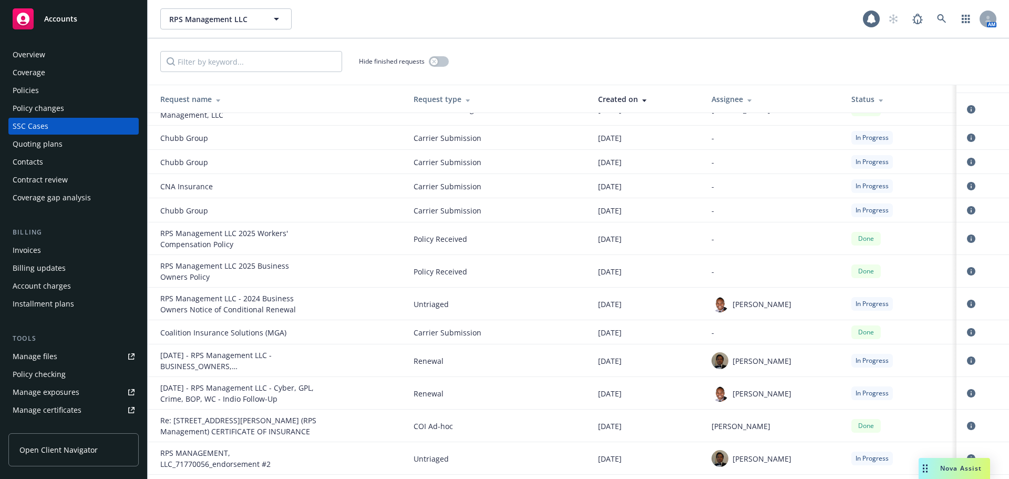
click at [72, 111] on div "Policy changes" at bounding box center [74, 108] width 122 height 17
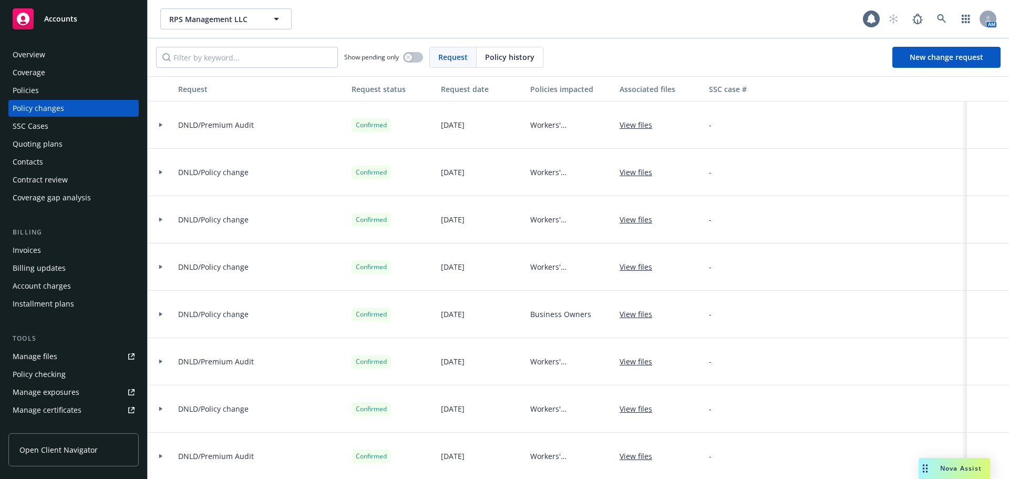
click at [46, 88] on div "Policies" at bounding box center [74, 90] width 122 height 17
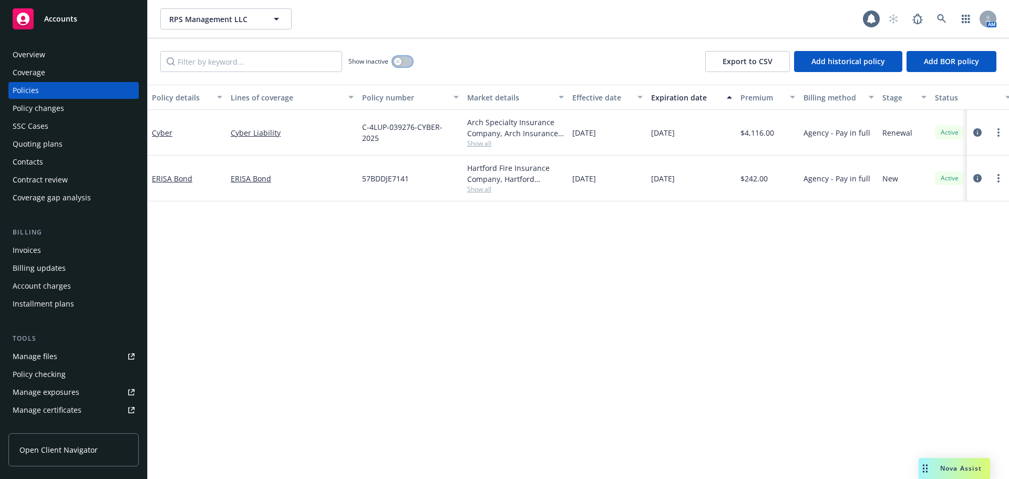
click at [404, 59] on button "button" at bounding box center [403, 61] width 20 height 11
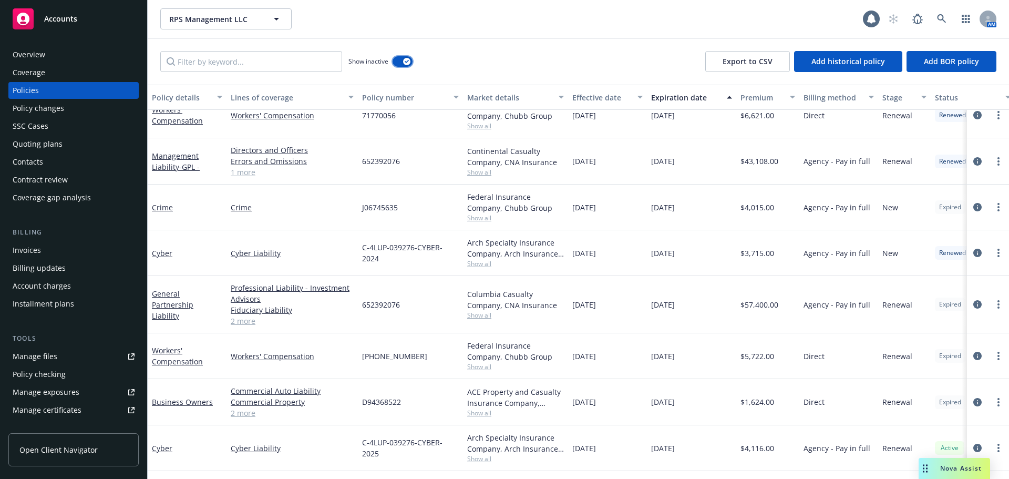
scroll to position [610, 0]
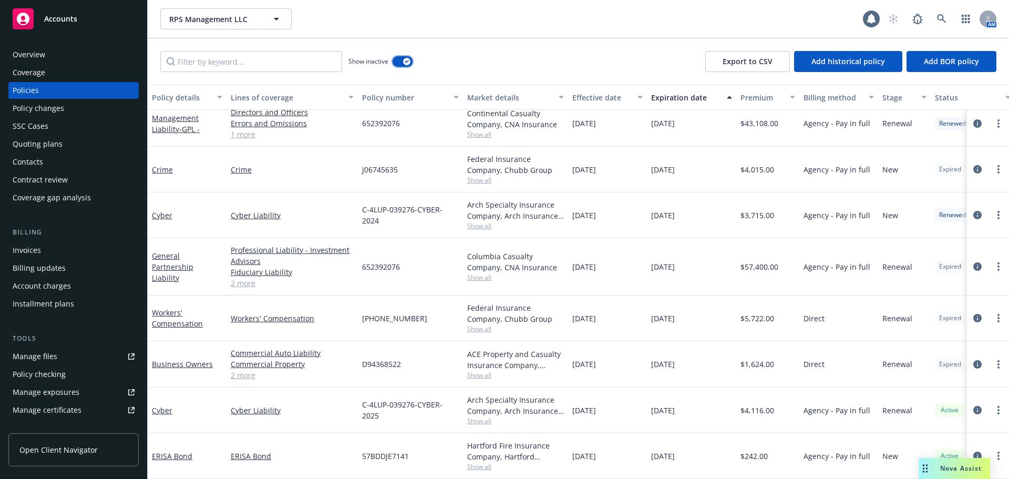
click at [403, 64] on button "button" at bounding box center [403, 61] width 20 height 11
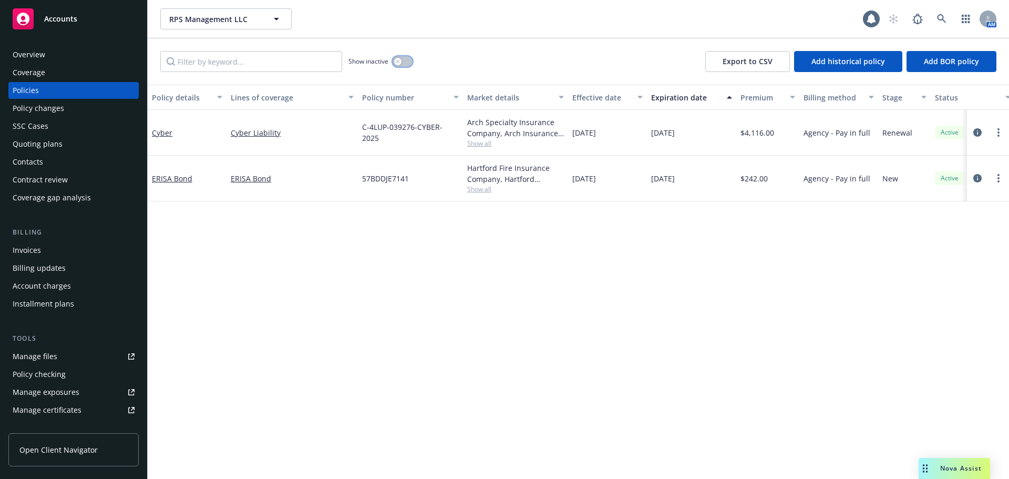
click at [403, 64] on button "button" at bounding box center [403, 61] width 20 height 11
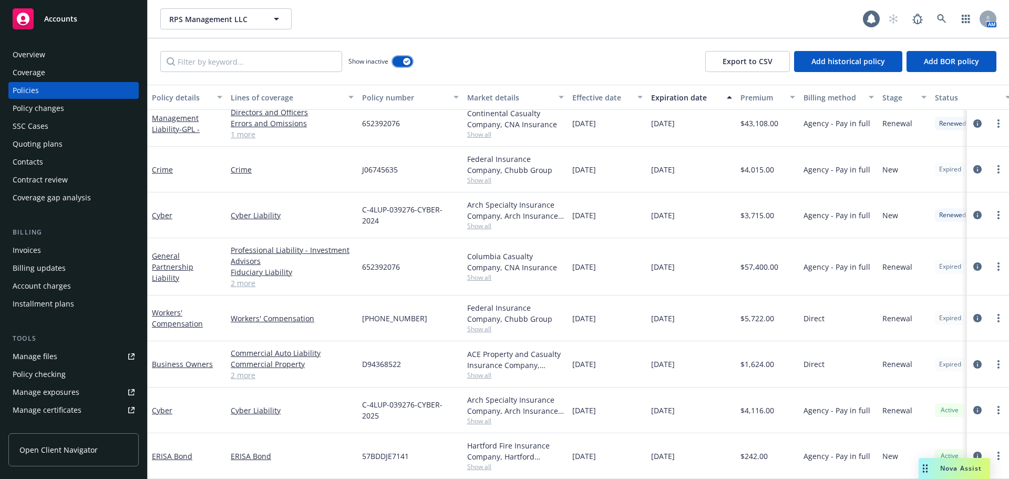
scroll to position [610, 0]
click at [158, 405] on link "Cyber" at bounding box center [162, 410] width 20 height 10
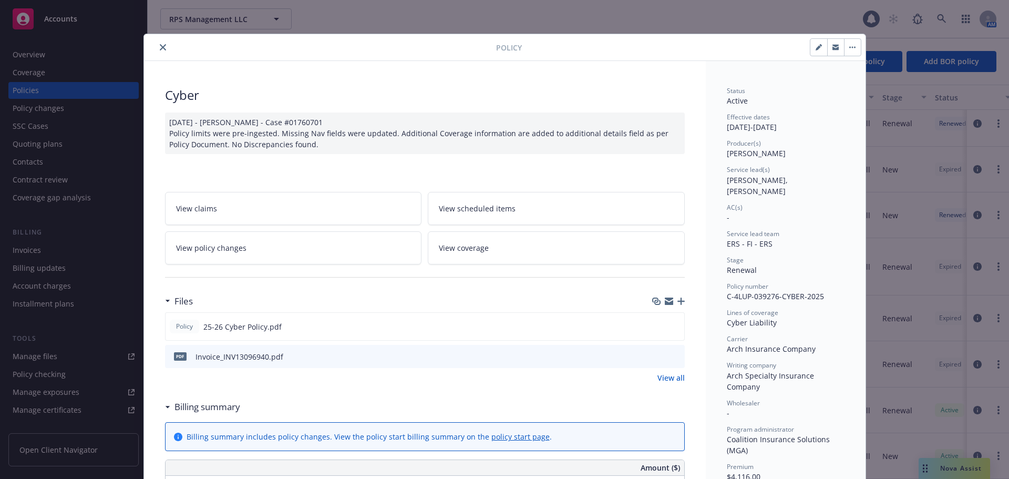
click at [158, 51] on button "close" at bounding box center [163, 47] width 13 height 13
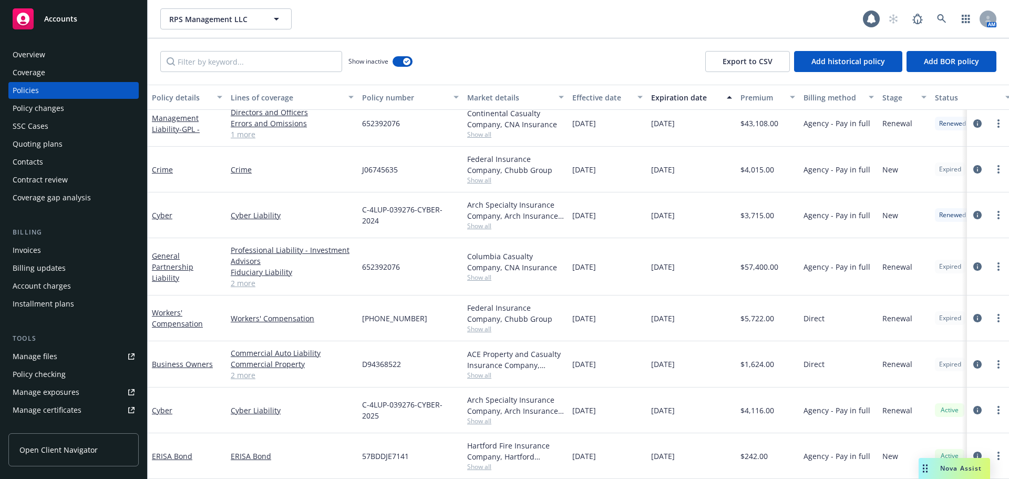
click at [94, 1] on div "Accounts" at bounding box center [73, 17] width 147 height 34
click at [85, 18] on div "Accounts" at bounding box center [74, 18] width 122 height 21
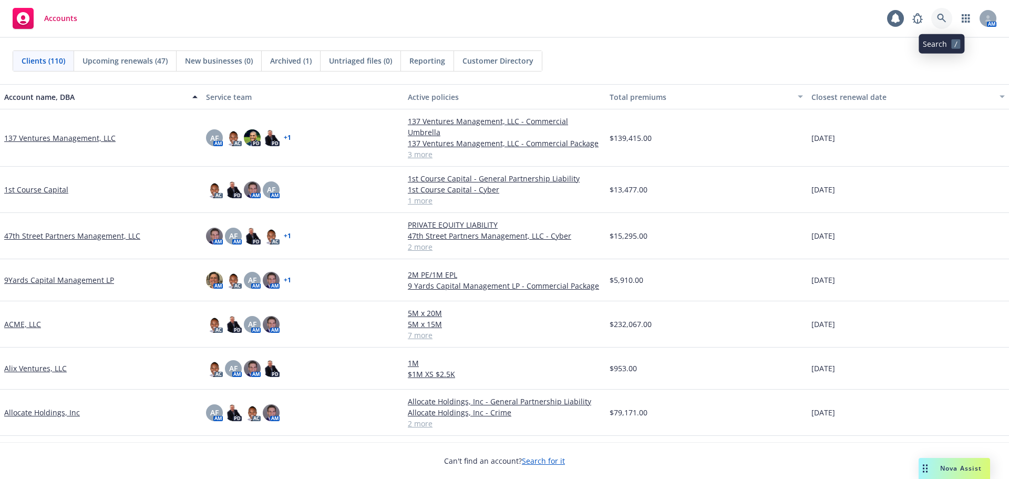
click at [936, 21] on link at bounding box center [941, 18] width 21 height 21
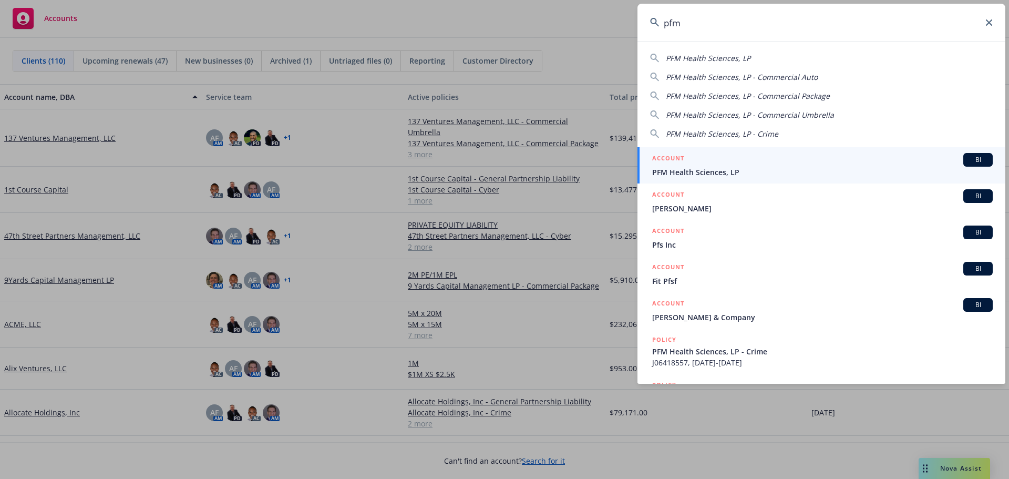
type input "pfm"
click at [753, 167] on span "PFM Health Sciences, LP" at bounding box center [822, 172] width 341 height 11
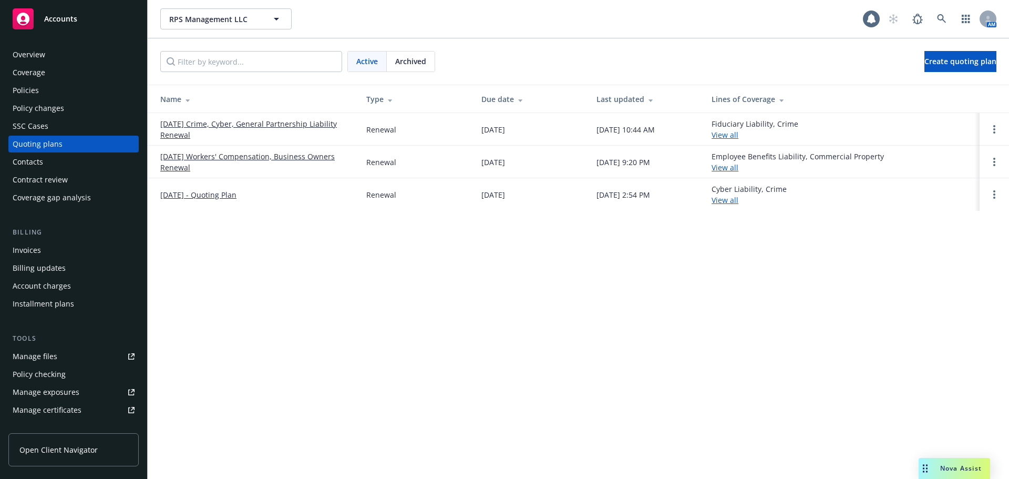
click at [170, 126] on link "[DATE] Crime, Cyber, General Partnership Liability Renewal" at bounding box center [254, 129] width 189 height 22
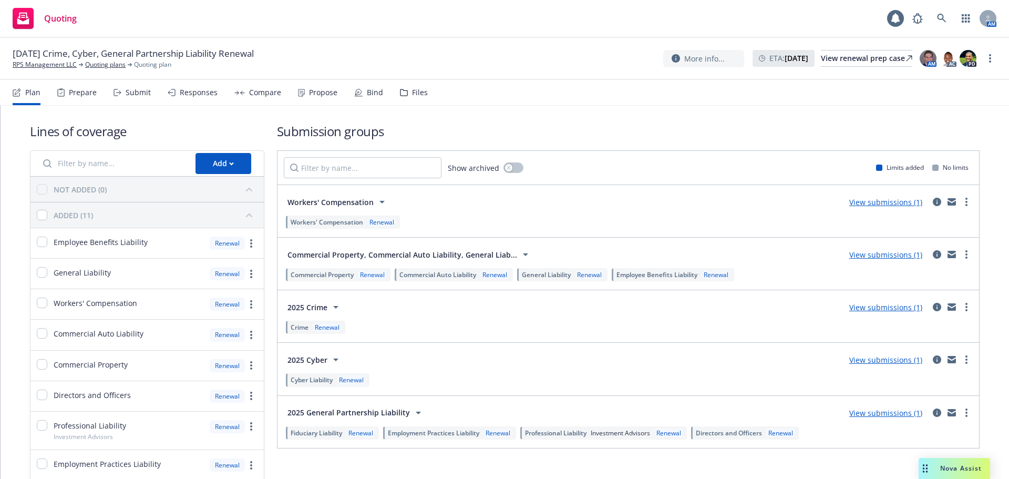
click at [400, 90] on icon at bounding box center [404, 92] width 8 height 7
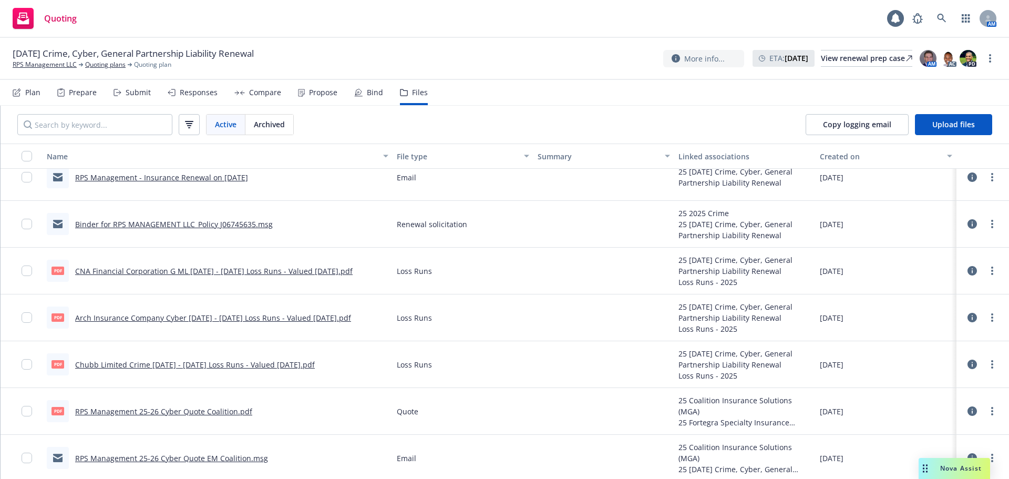
scroll to position [420, 0]
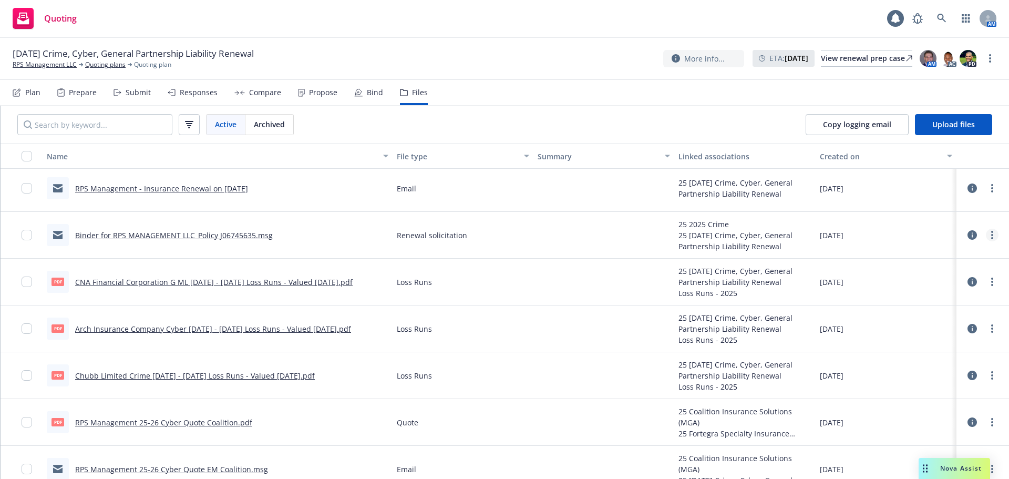
click at [986, 238] on link "more" at bounding box center [992, 235] width 13 height 13
click at [942, 282] on link "Download" at bounding box center [938, 277] width 105 height 21
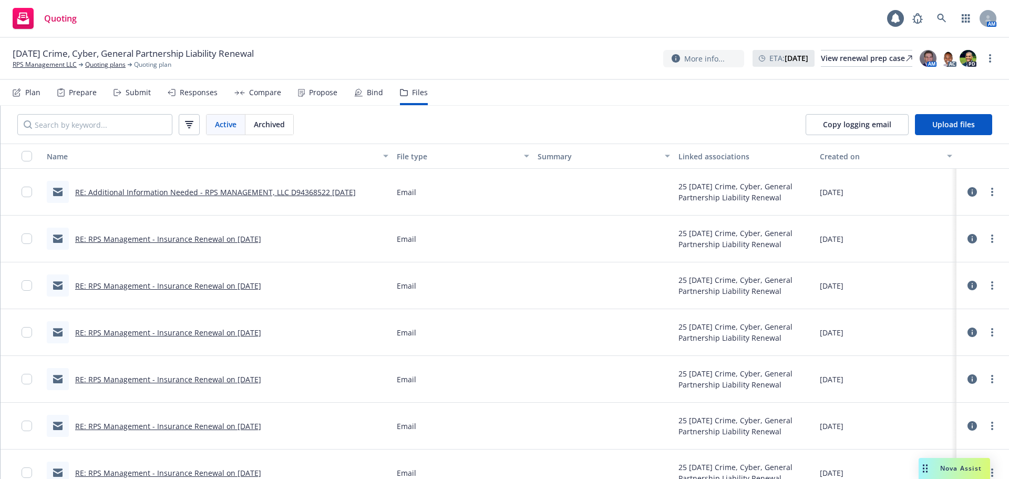
click at [183, 95] on div "Responses" at bounding box center [199, 92] width 38 height 8
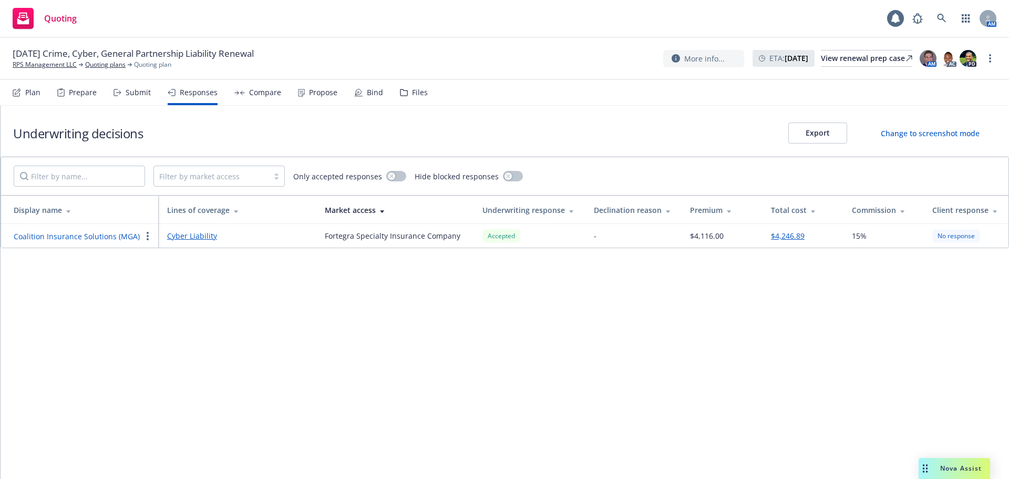
click at [412, 93] on div "Files" at bounding box center [420, 92] width 16 height 8
